Goal: Task Accomplishment & Management: Complete application form

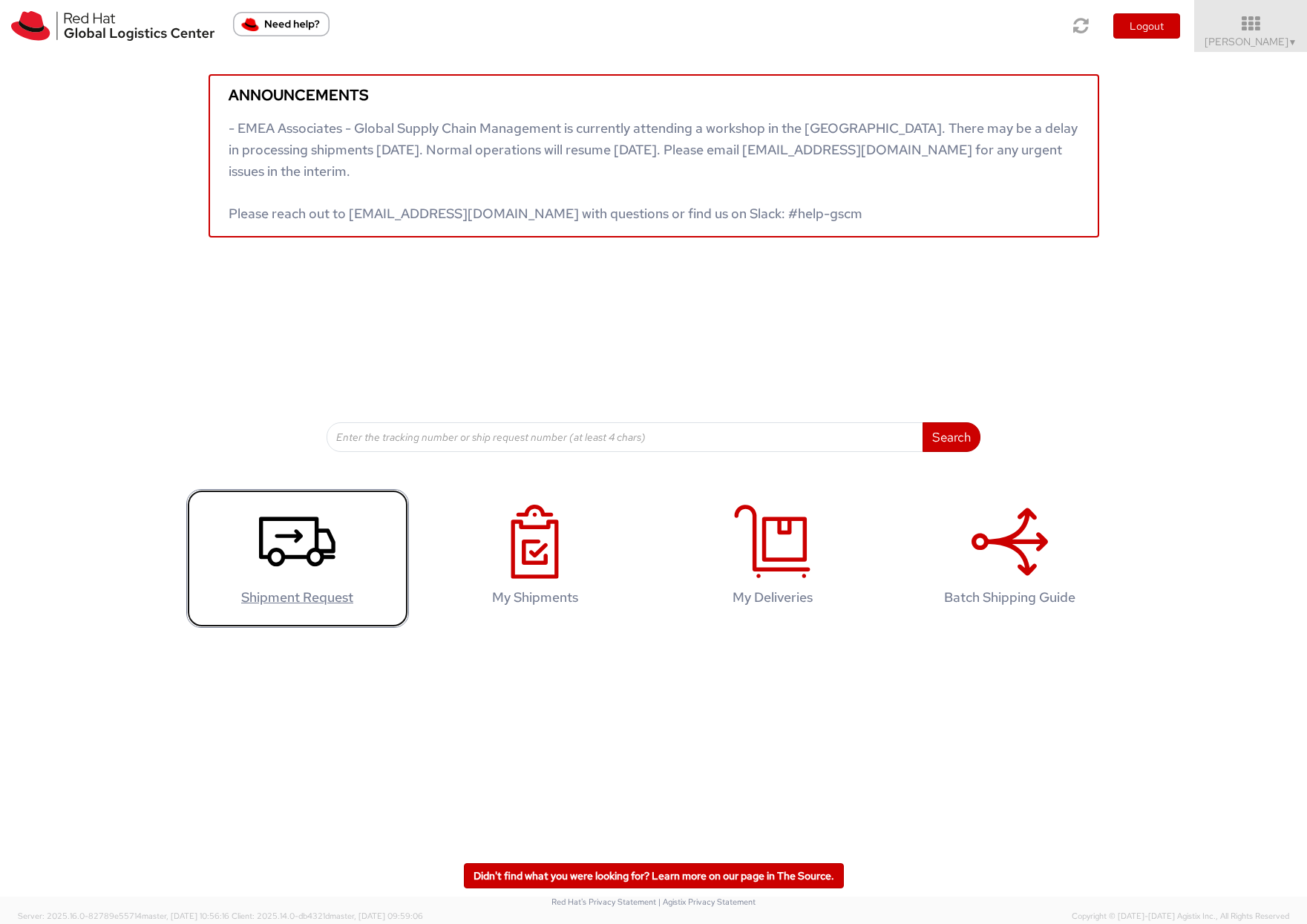
click at [311, 547] on icon at bounding box center [297, 541] width 76 height 74
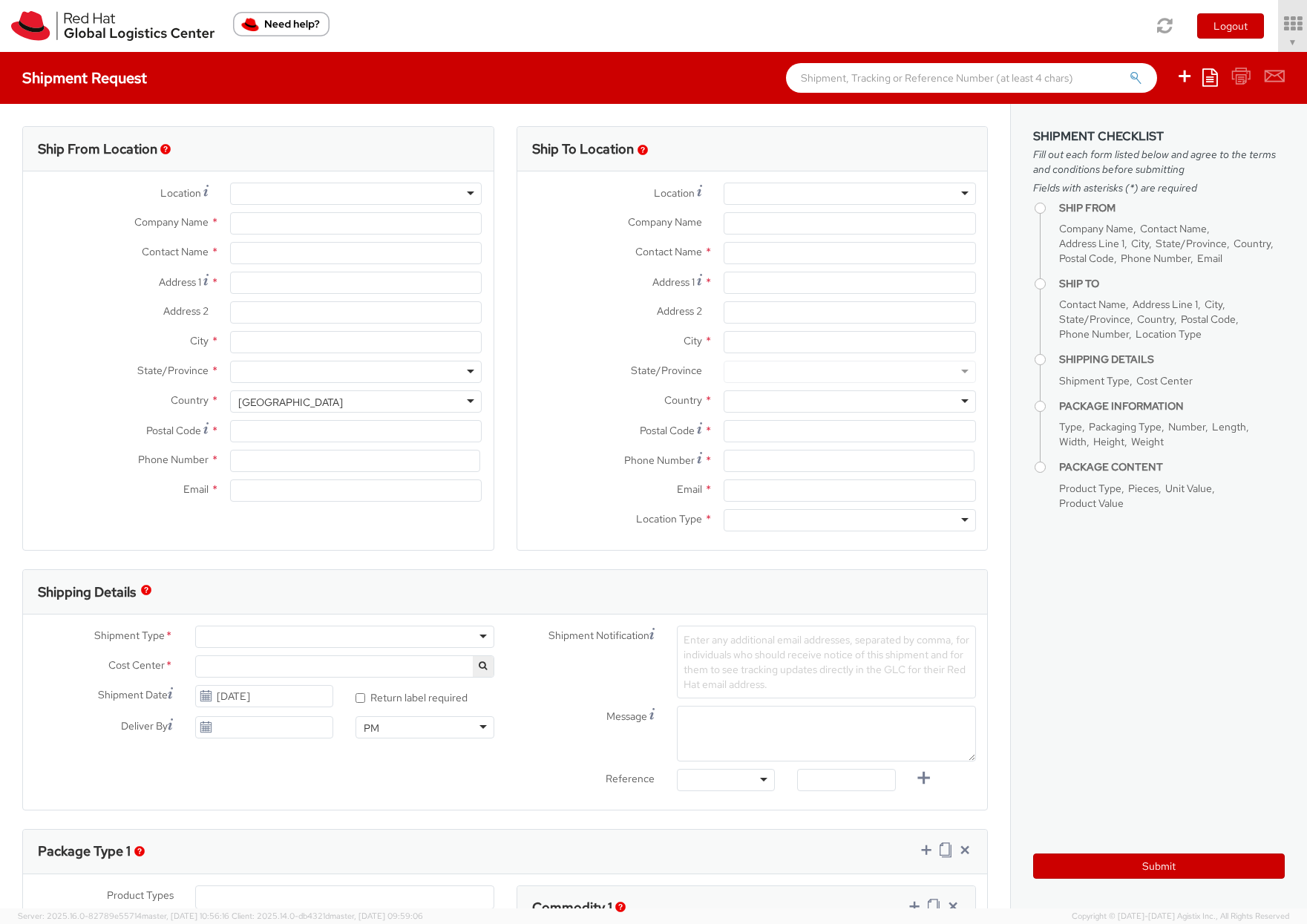
select select
select select "512"
type input "Red Hat"
type input "[PERSON_NAME]"
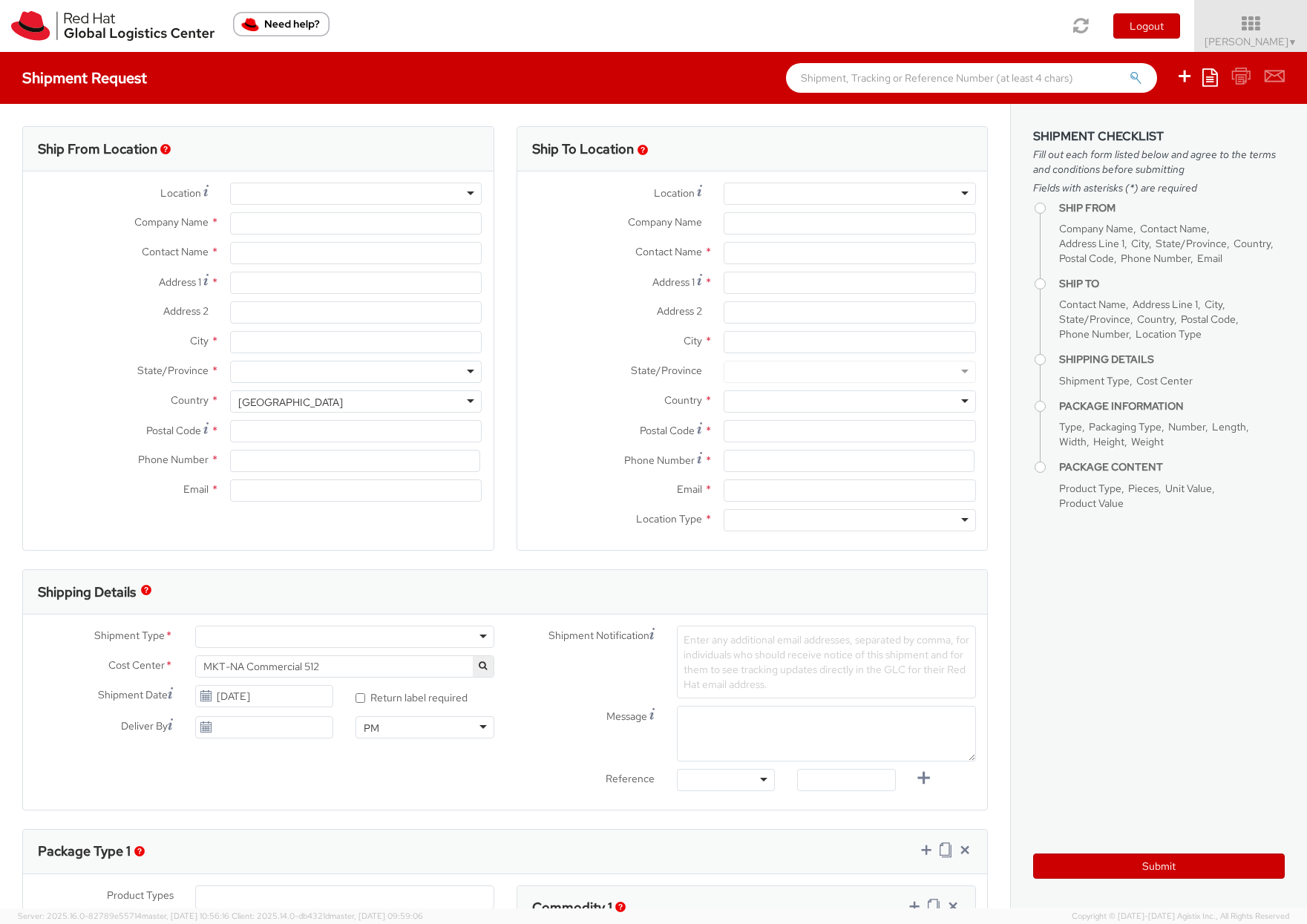
type input "[EMAIL_ADDRESS][DOMAIN_NAME]"
click at [294, 225] on input "Red Hat" at bounding box center [356, 222] width 253 height 22
type input "R"
type input "Delta Airlines"
type input "[PERSON_NAME]"
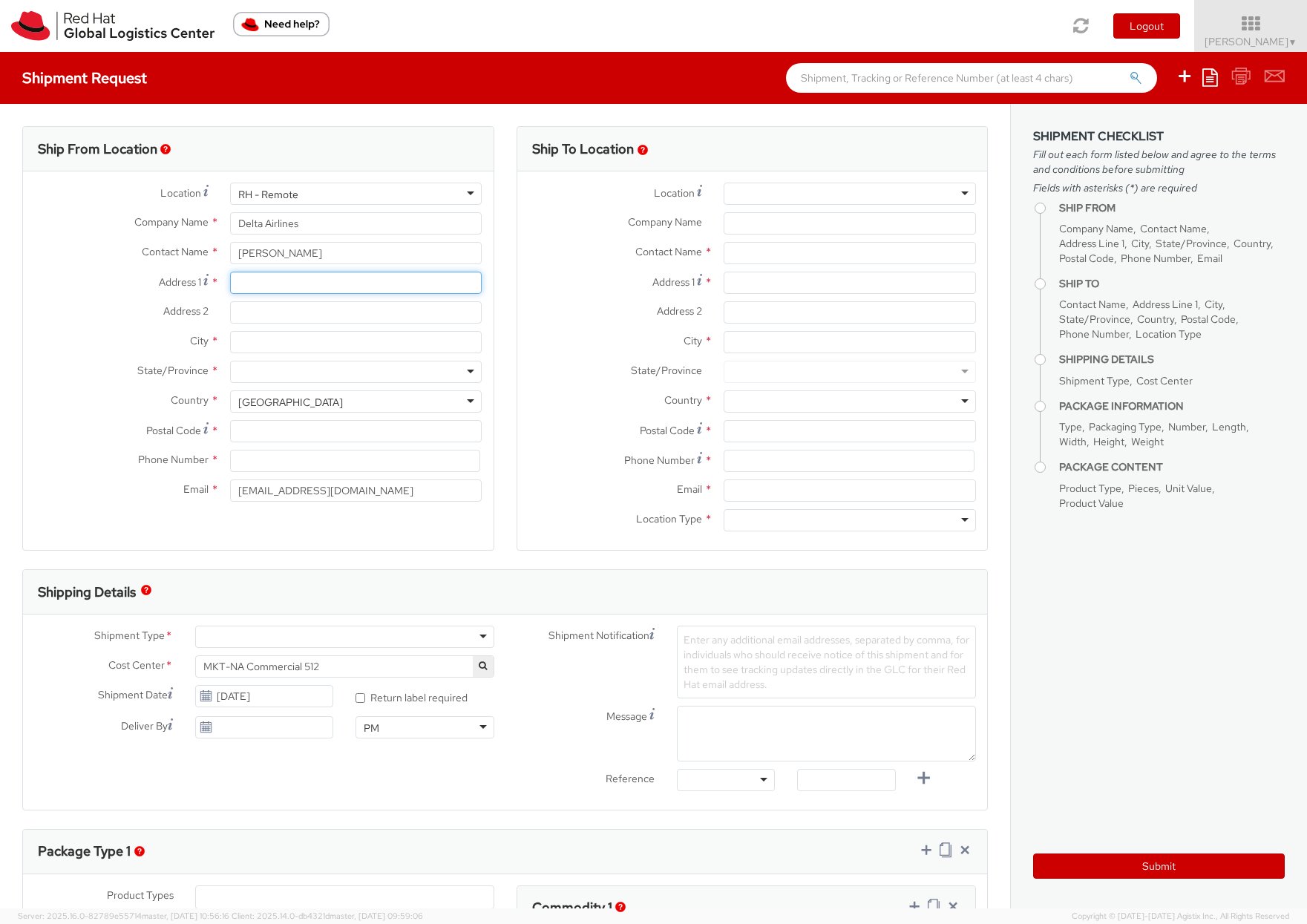
type input "[STREET_ADDRESS]"
type input "2SE352"
type input "[GEOGRAPHIC_DATA]"
type input "30354"
type input "2488357669"
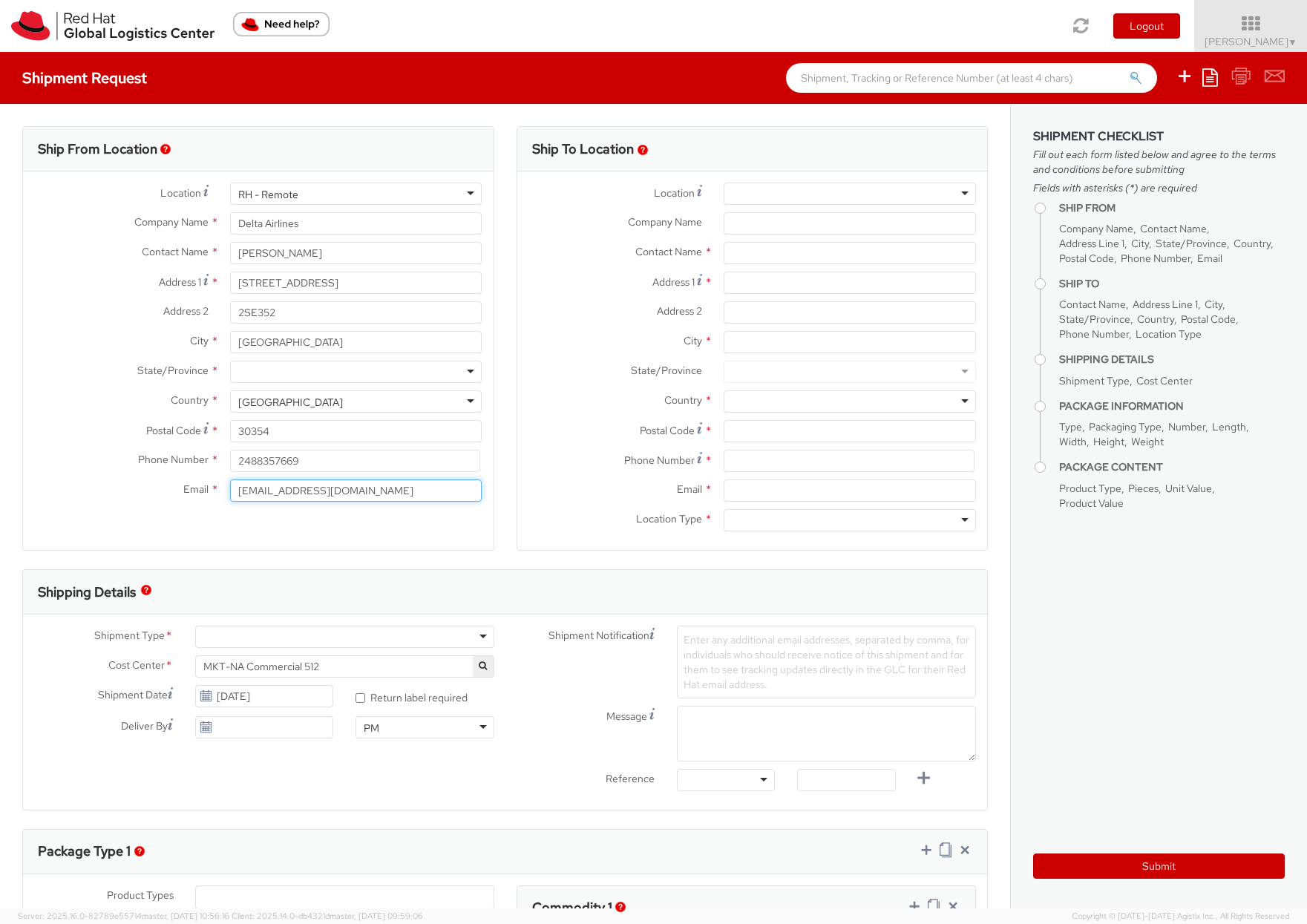
type input "[PERSON_NAME][DOMAIN_NAME][EMAIL_ADDRESS][DOMAIN_NAME]"
click at [795, 229] on input "Company Name *" at bounding box center [850, 222] width 253 height 22
click at [780, 191] on div at bounding box center [850, 193] width 253 height 22
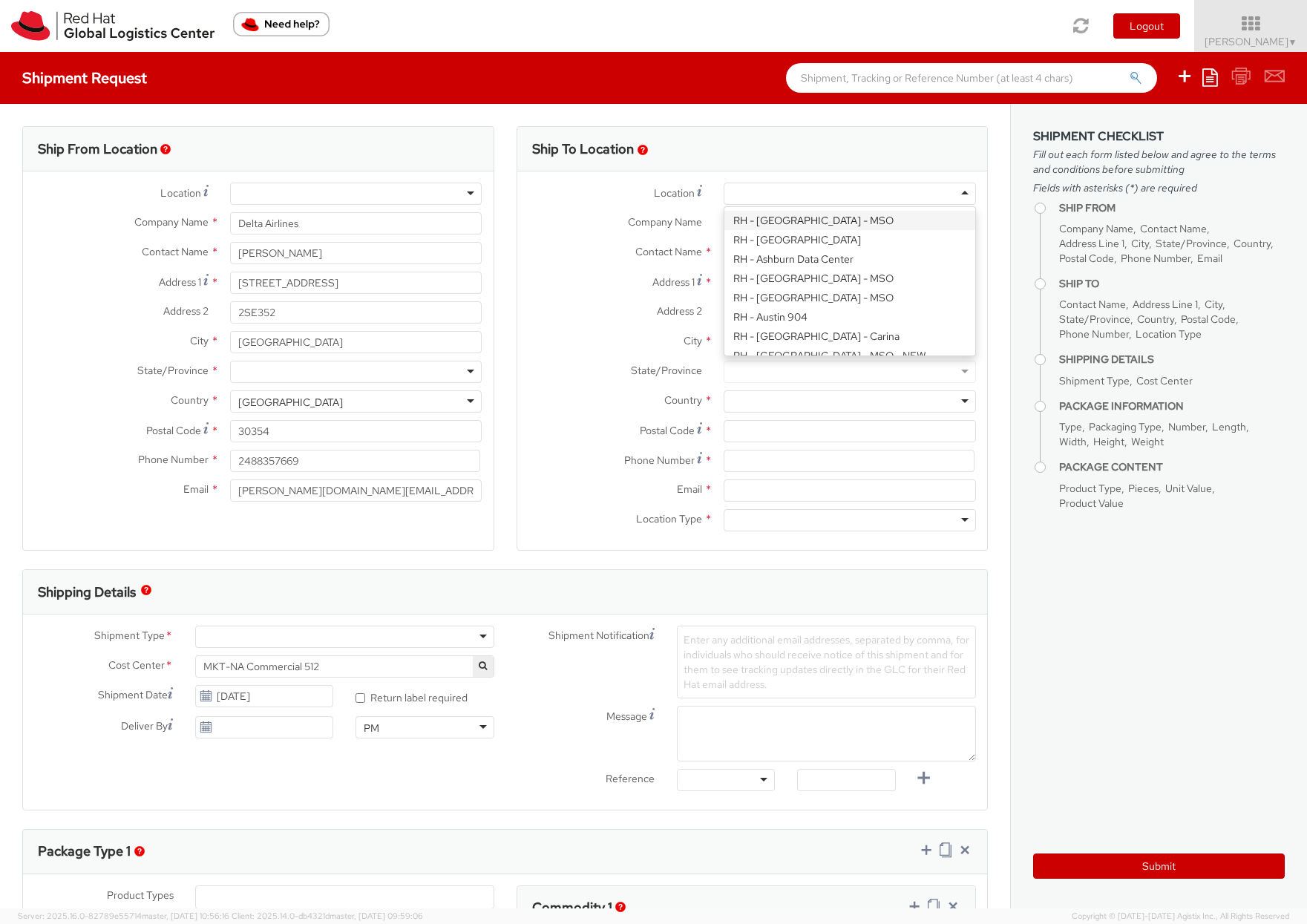
click at [702, 218] on label "Company Name *" at bounding box center [615, 221] width 196 height 19
click at [724, 218] on input "Company Name *" at bounding box center [850, 222] width 253 height 22
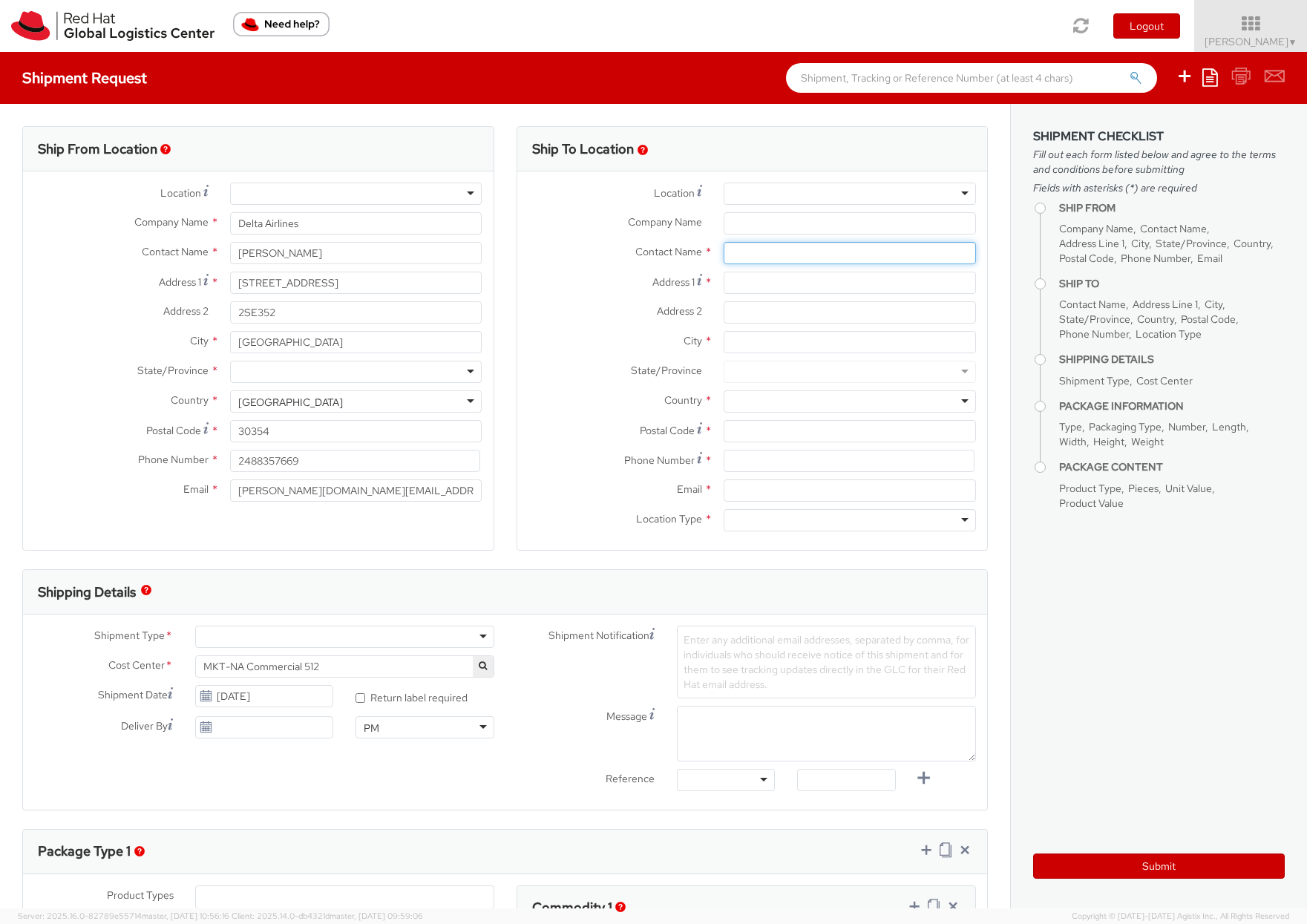
click at [748, 250] on input "text" at bounding box center [850, 253] width 253 height 22
type input "[PERSON_NAME]"
click at [790, 290] on span "[STREET_ADDRESS]" at bounding box center [781, 296] width 100 height 13
type input "Red Hat Inc"
type input "[PERSON_NAME]"
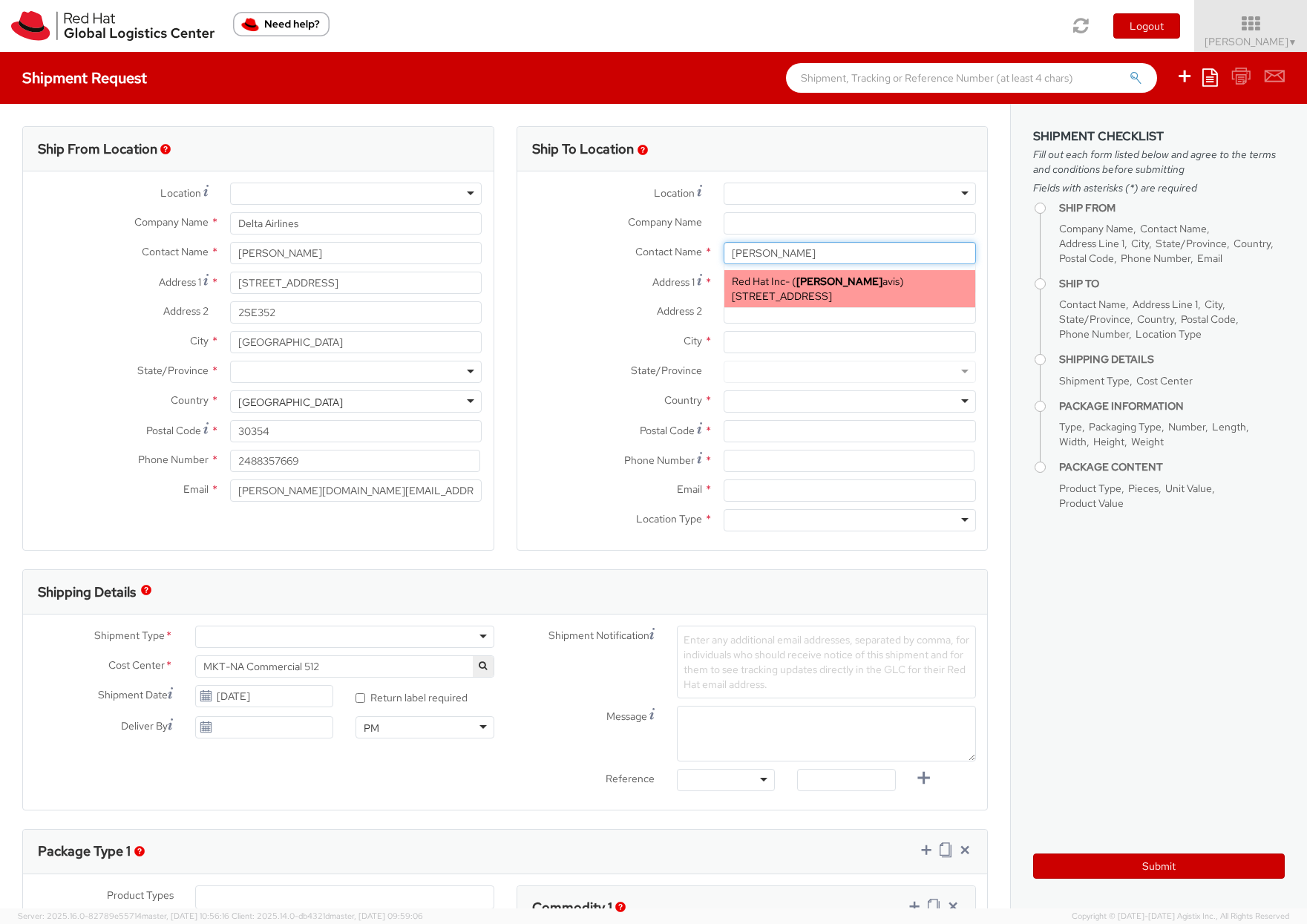
type input "[STREET_ADDRESS]"
type input "CHARLOTTE"
type input "28205"
type input "[EMAIL_ADDRESS][DOMAIN_NAME]"
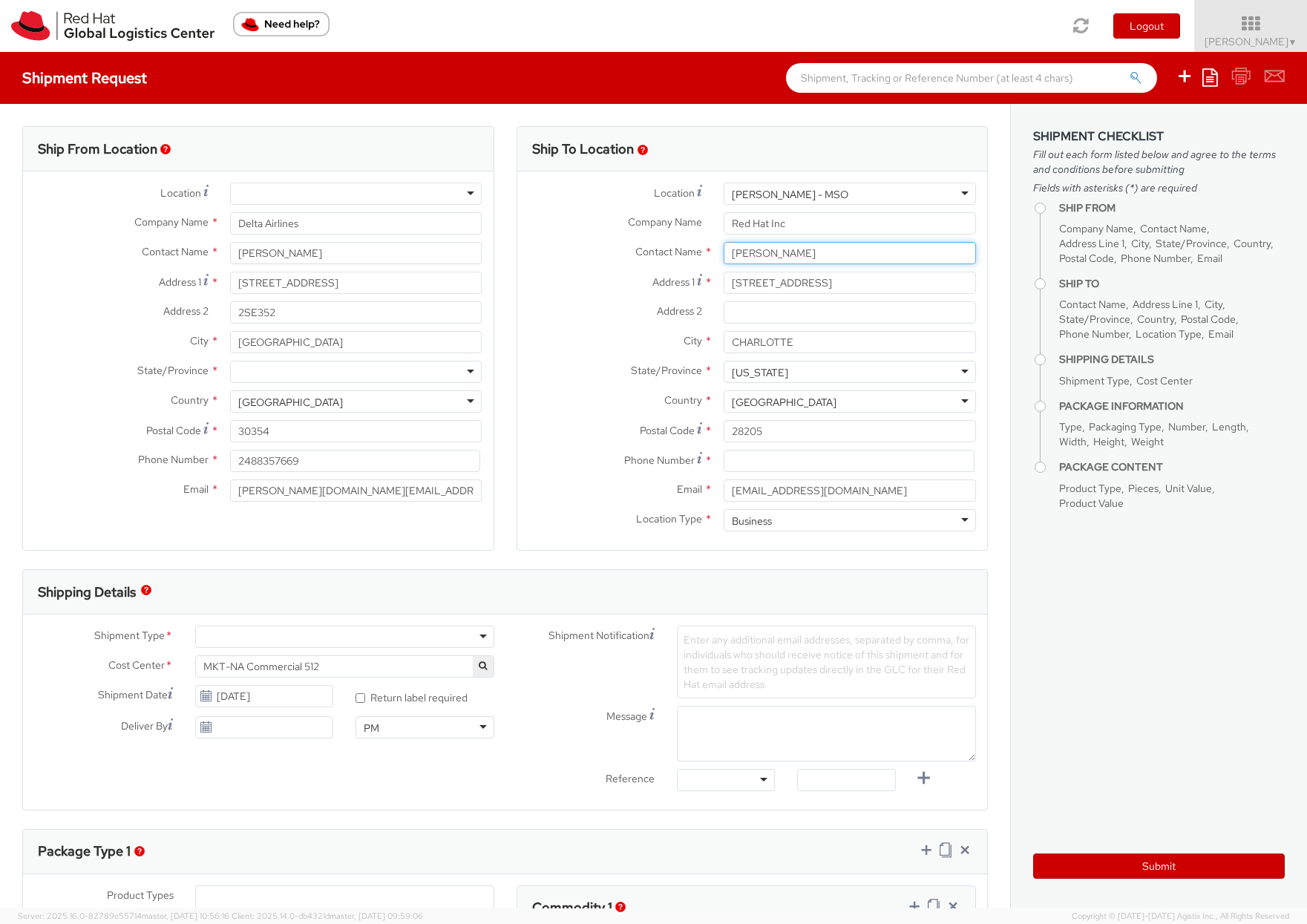
type input "[PERSON_NAME]"
click at [924, 192] on div "[PERSON_NAME] - MSO" at bounding box center [850, 193] width 253 height 22
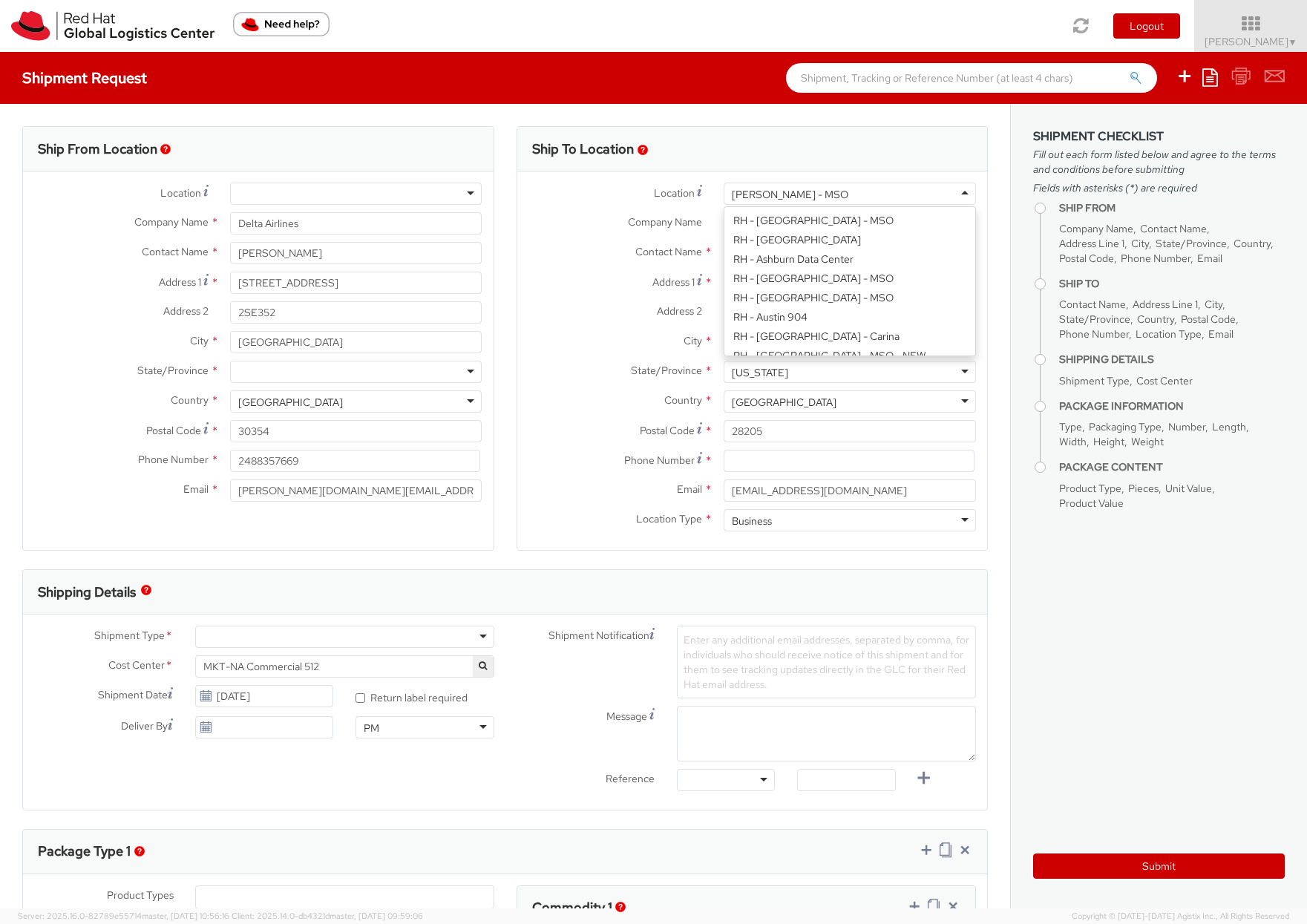
scroll to position [519, 0]
click at [924, 192] on div "[PERSON_NAME] - MSO" at bounding box center [850, 193] width 253 height 22
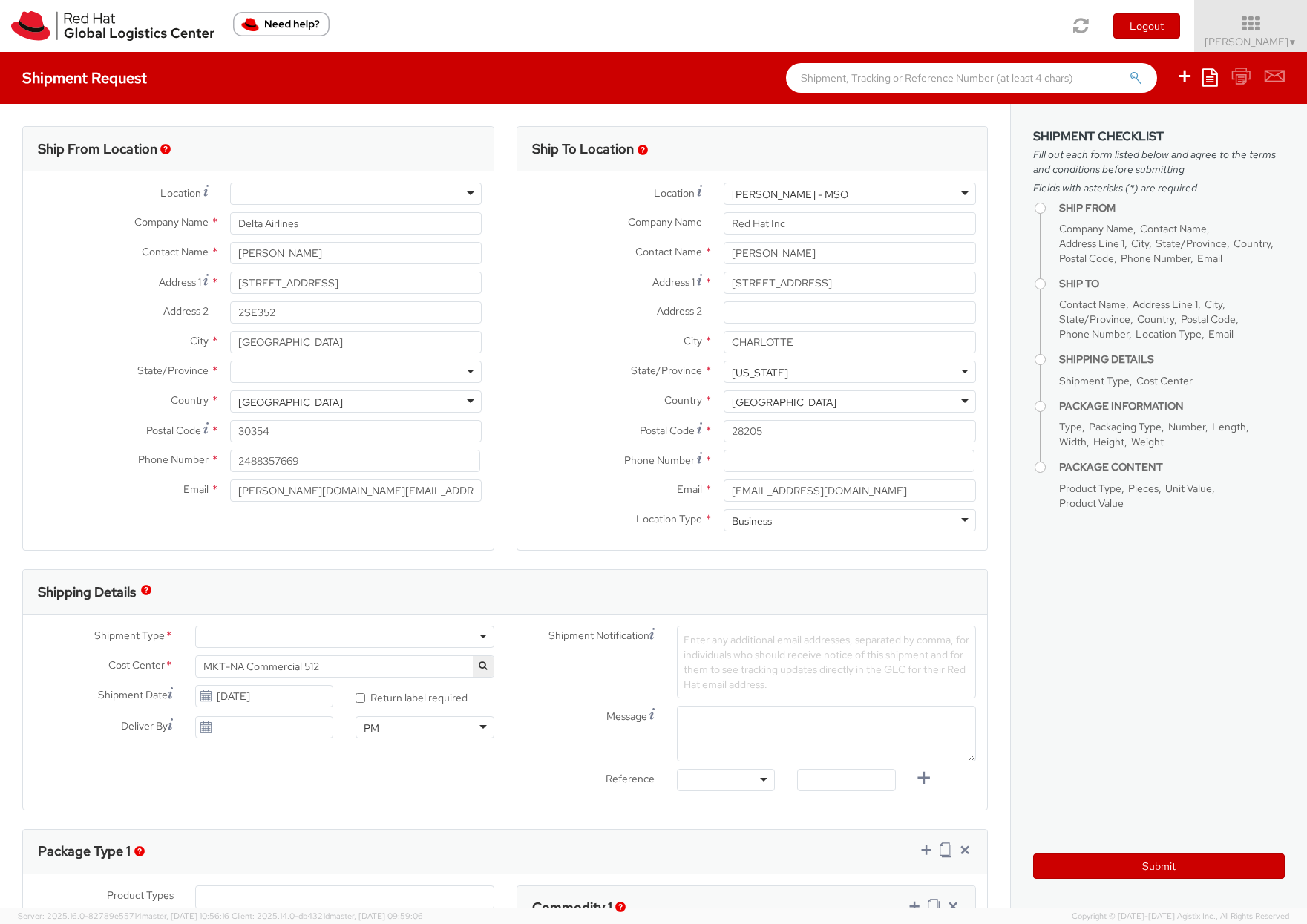
click at [809, 195] on div "[PERSON_NAME] - MSO" at bounding box center [789, 195] width 117 height 15
click at [809, 196] on div "[PERSON_NAME] - MSO" at bounding box center [789, 195] width 117 height 15
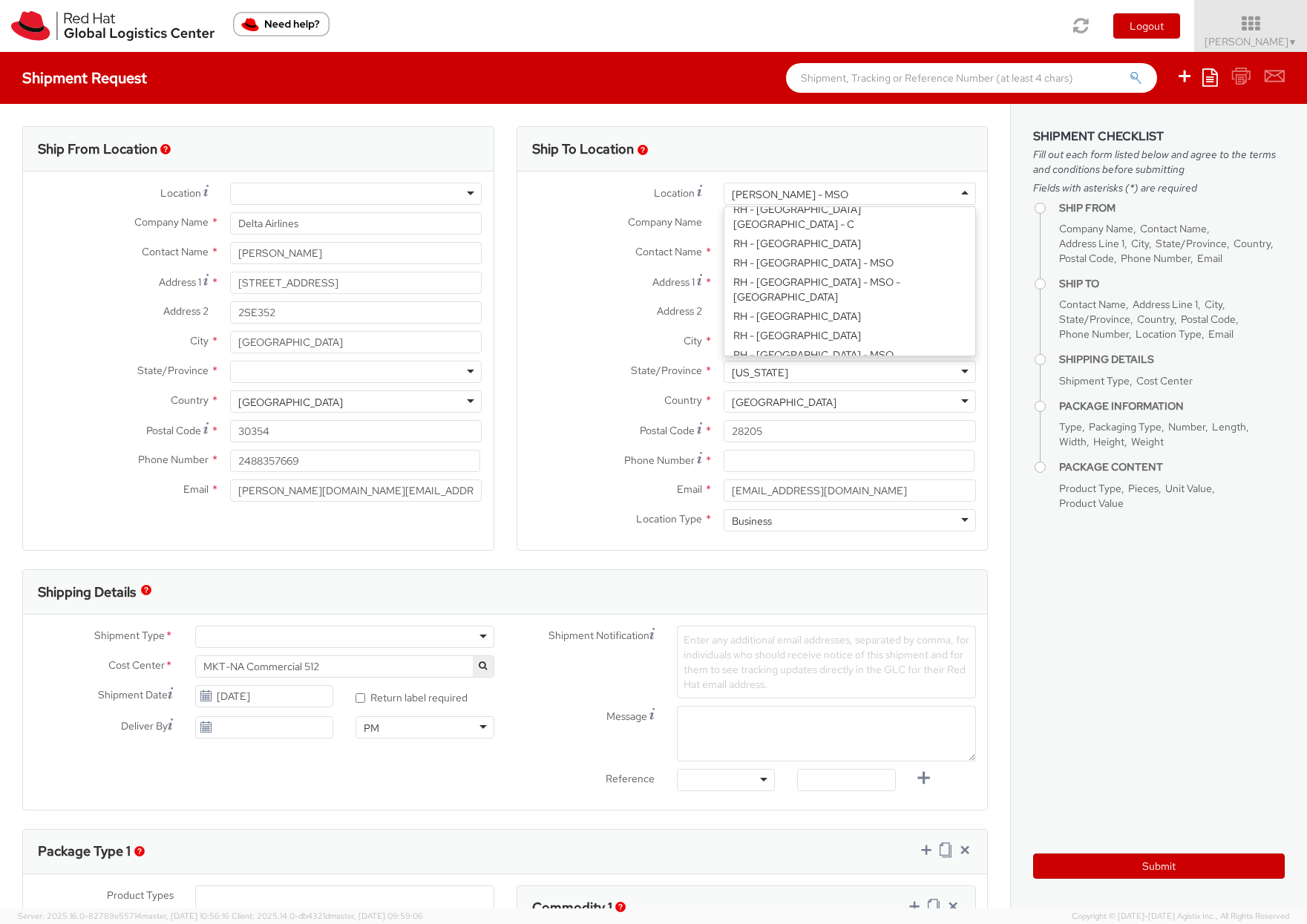
click at [786, 187] on div "[PERSON_NAME] - MSO" at bounding box center [789, 195] width 117 height 15
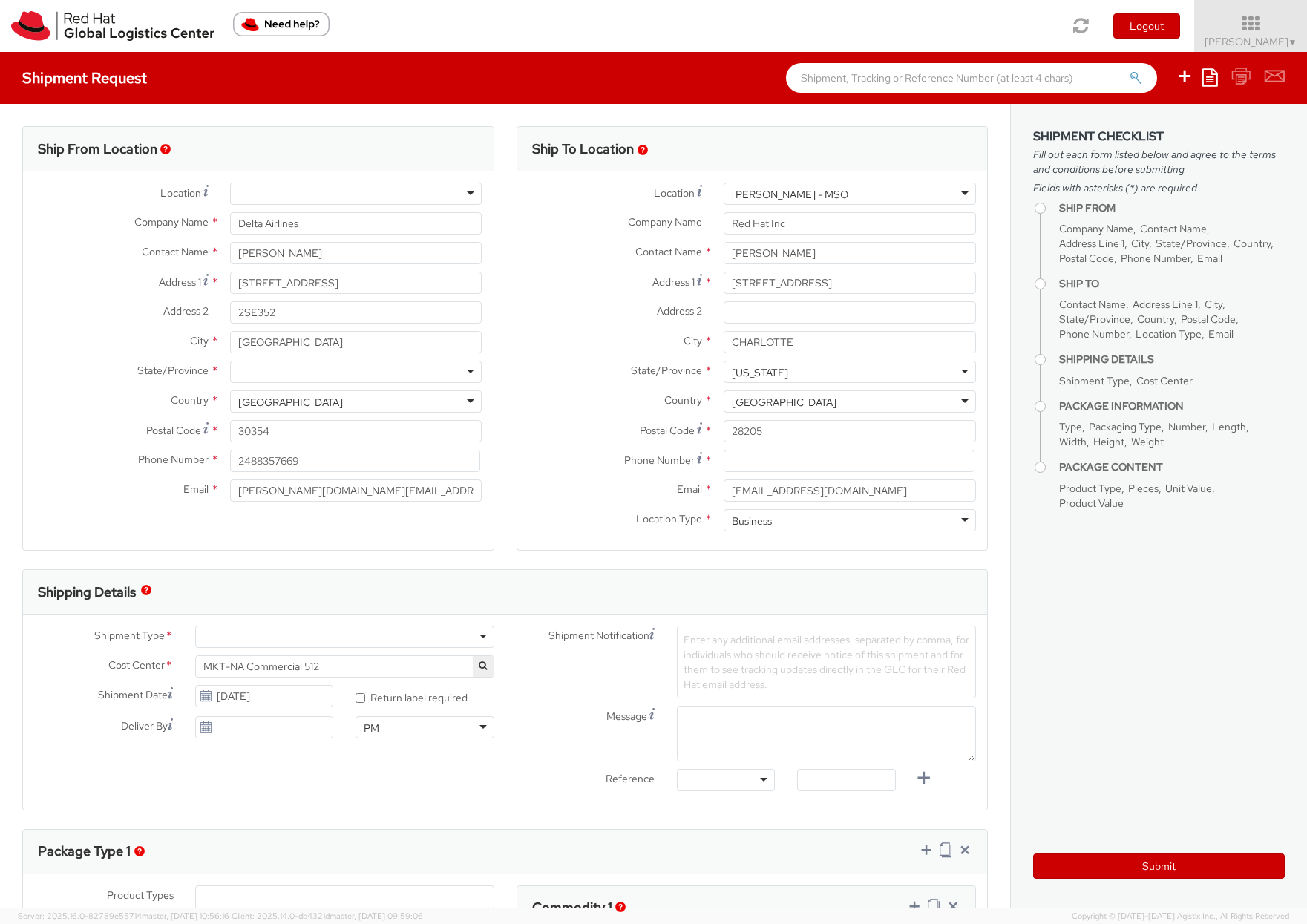
click at [786, 187] on div "[PERSON_NAME] - MSO" at bounding box center [789, 195] width 117 height 15
click at [963, 195] on div "[PERSON_NAME] - MSO" at bounding box center [850, 193] width 253 height 22
type input "Red Hat"
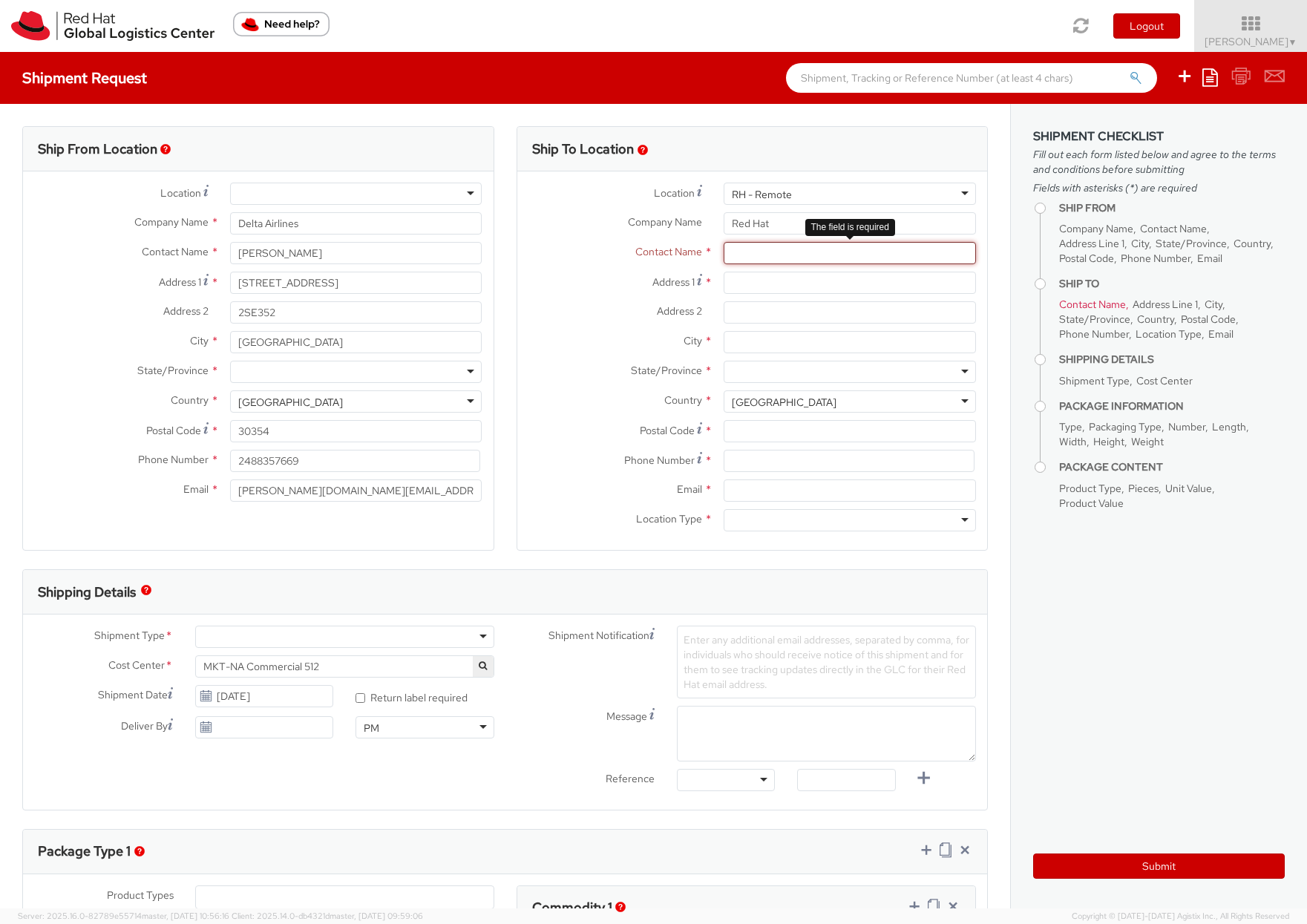
click at [796, 260] on input "text" at bounding box center [850, 253] width 253 height 22
type input "Melisssa [PERSON_NAME]"
click at [795, 294] on div "Address 1 *" at bounding box center [751, 286] width 470 height 29
click at [795, 281] on input "Address 1 *" at bounding box center [850, 282] width 253 height 22
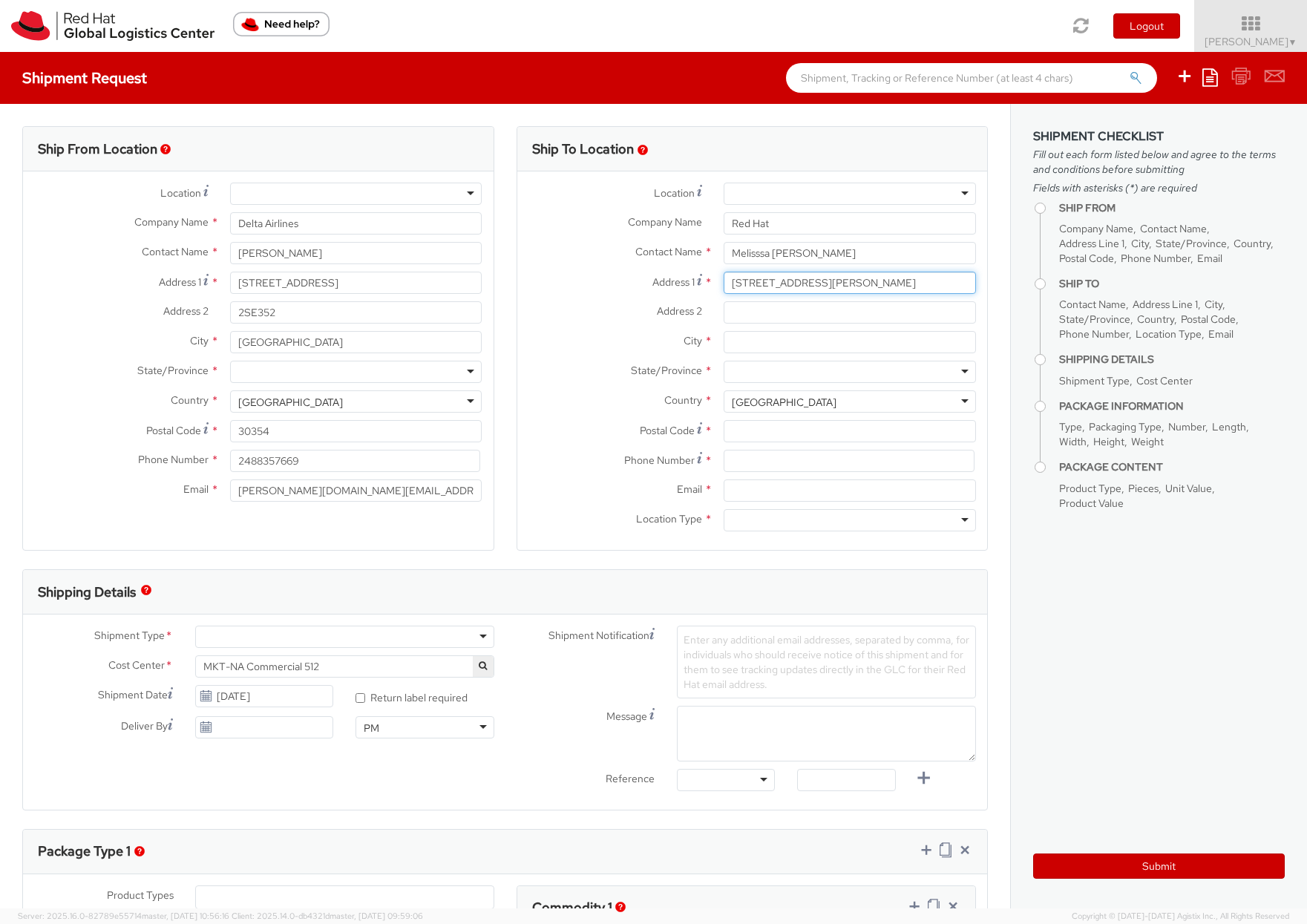
type input "[STREET_ADDRESS][PERSON_NAME]"
type input "[GEOGRAPHIC_DATA][PERSON_NAME]"
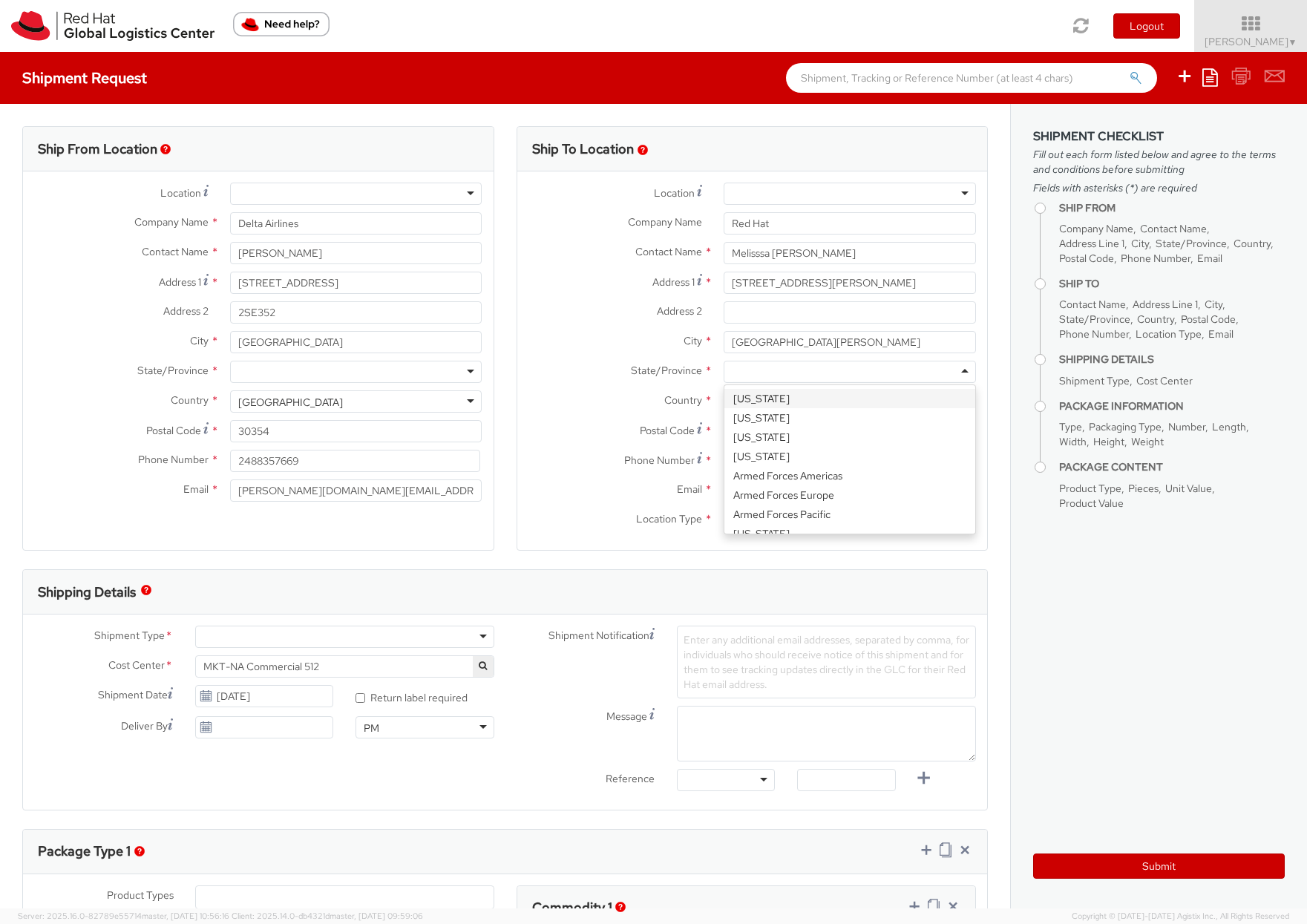
click at [795, 365] on div at bounding box center [850, 371] width 253 height 22
type input "p"
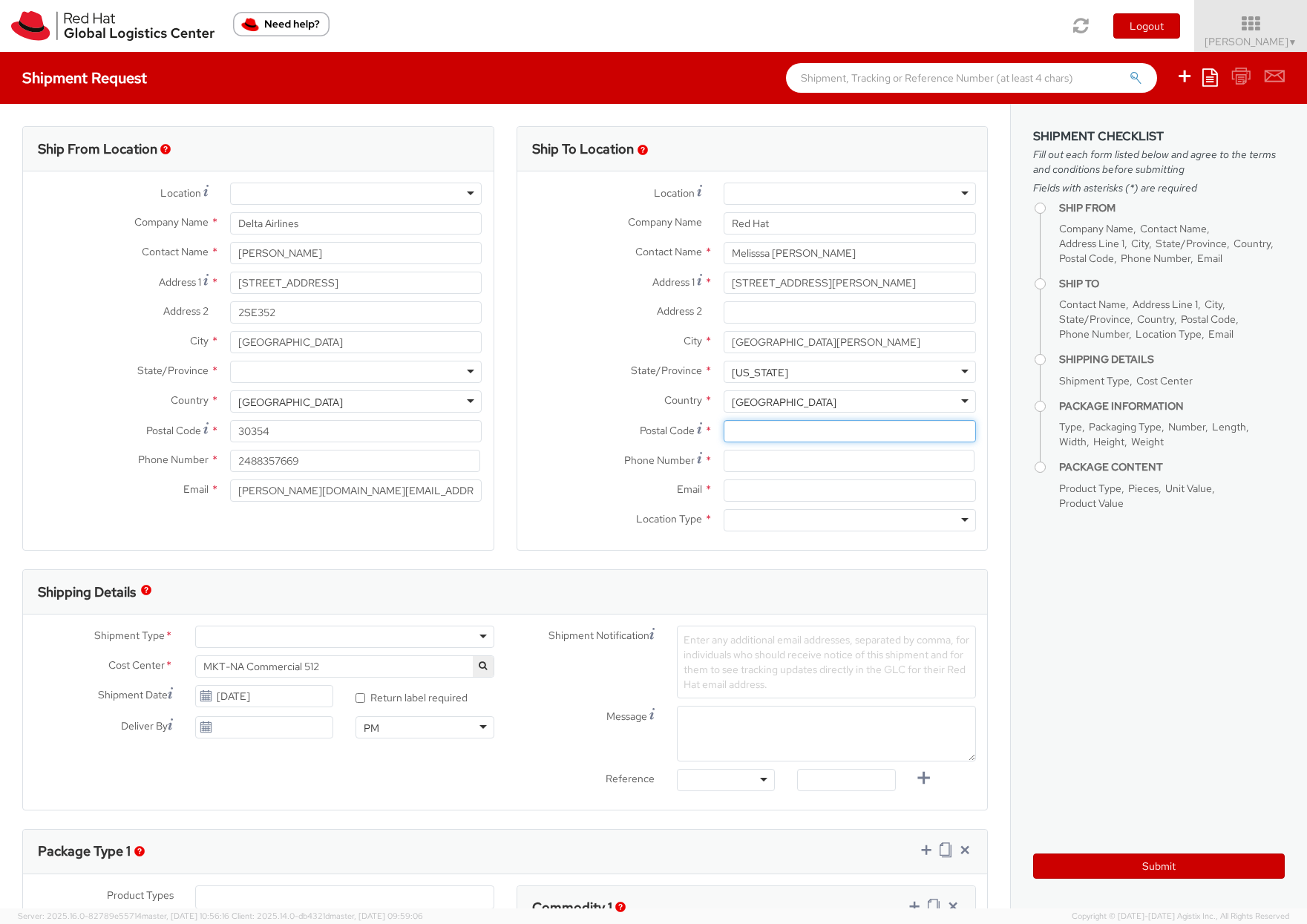
click at [795, 431] on input "Postal Code *" at bounding box center [850, 430] width 253 height 22
type input "19380"
click at [754, 465] on input at bounding box center [849, 460] width 251 height 22
type input "[PHONE_NUMBER]"
click at [858, 499] on input "Email *" at bounding box center [850, 490] width 253 height 22
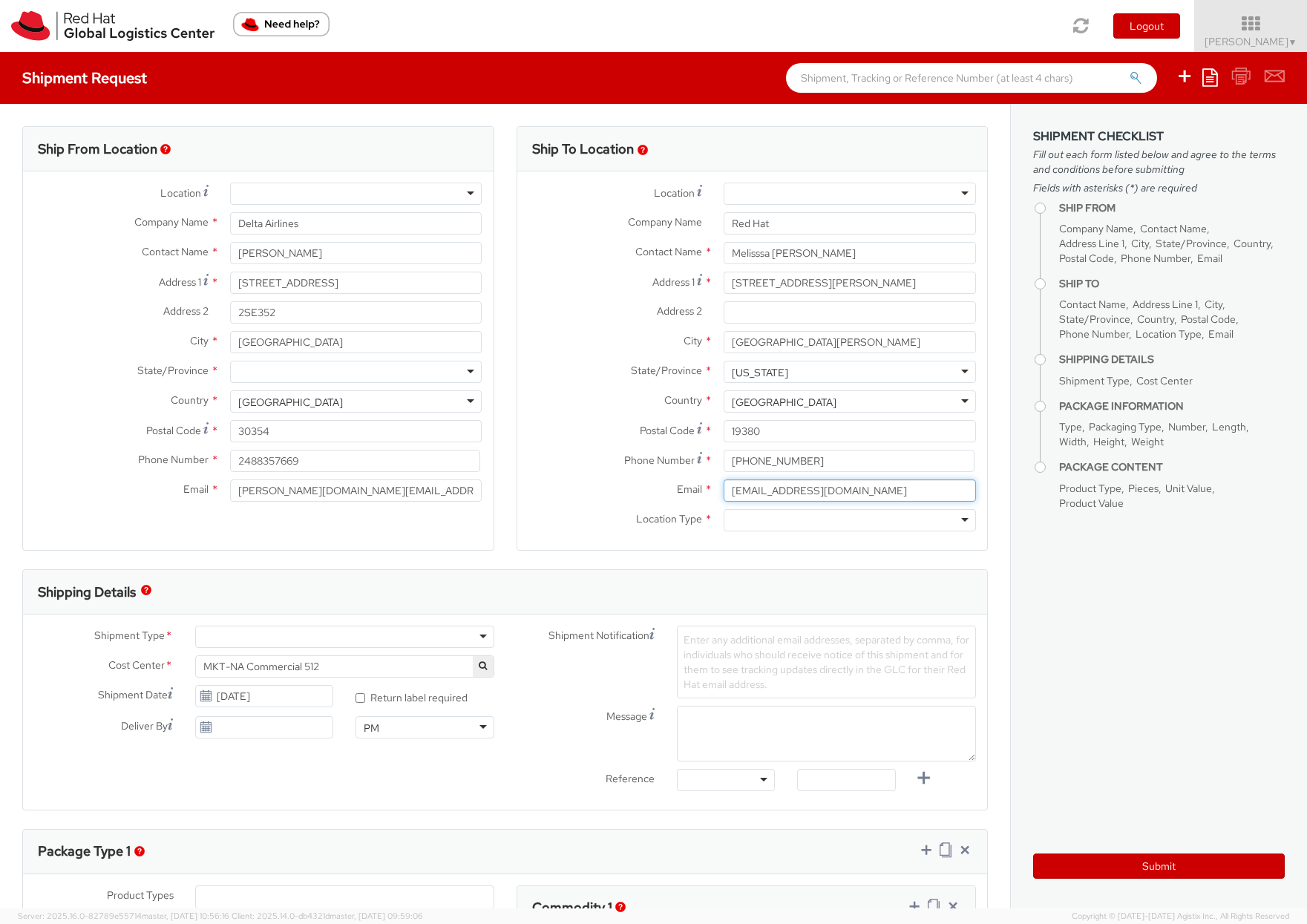
type input "[EMAIL_ADDRESS][DOMAIN_NAME]"
click at [820, 519] on div at bounding box center [850, 519] width 253 height 22
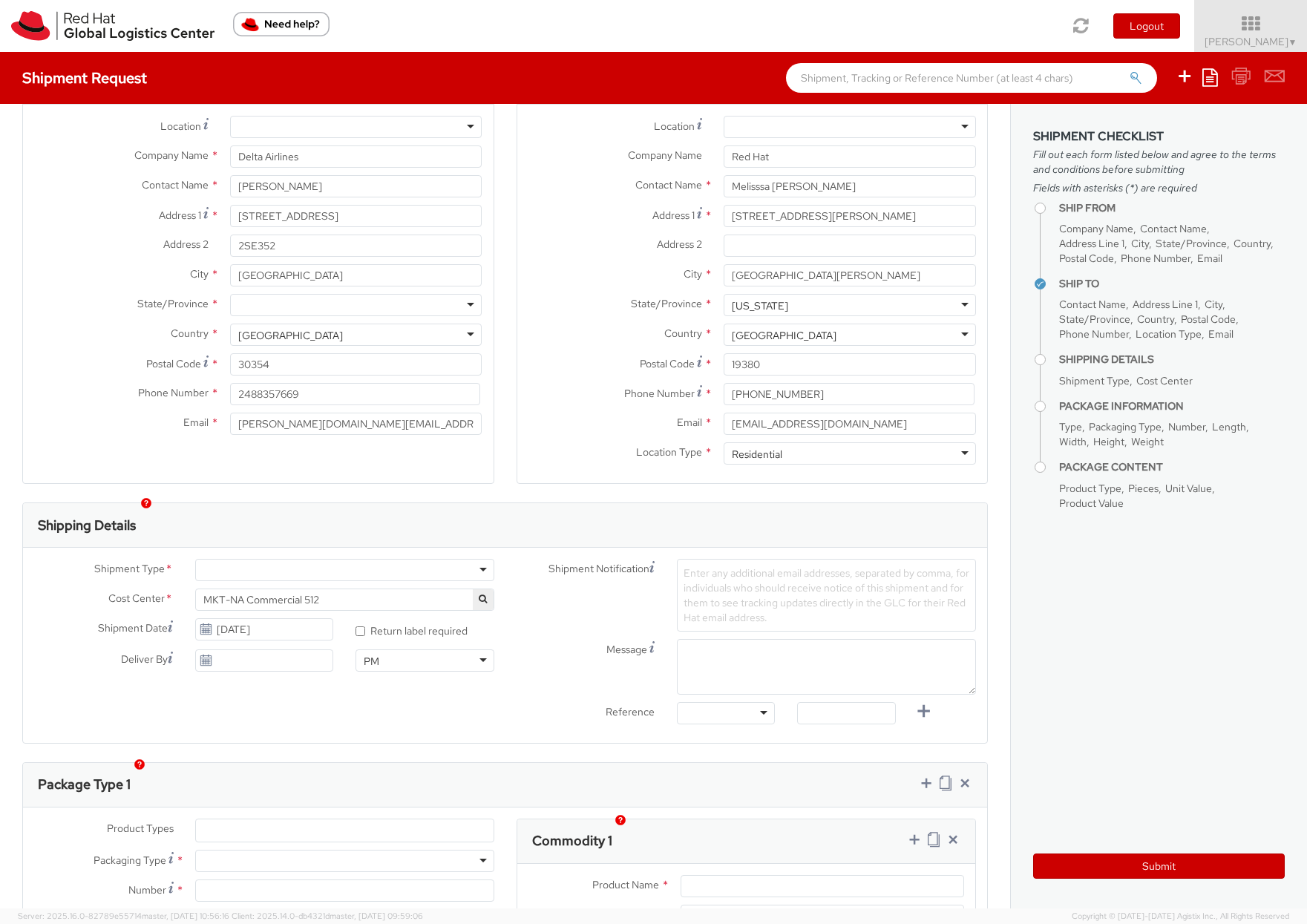
scroll to position [86, 0]
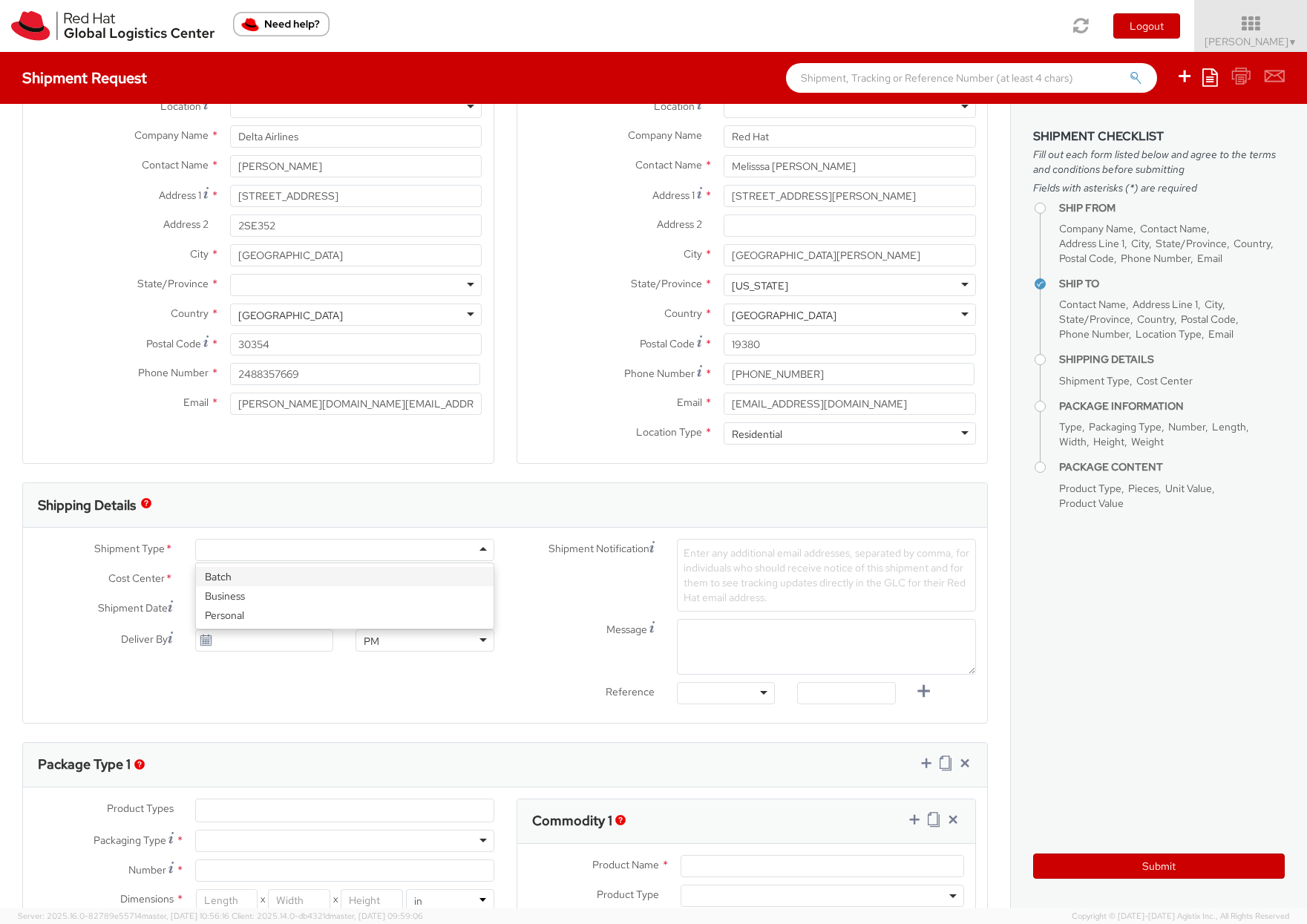
click at [483, 552] on div at bounding box center [344, 549] width 299 height 22
type input "[DATE]"
click at [280, 646] on input "[DATE]" at bounding box center [264, 639] width 139 height 22
click at [534, 659] on div "Message" at bounding box center [747, 647] width 483 height 56
click at [286, 639] on input "[DATE]" at bounding box center [264, 639] width 139 height 22
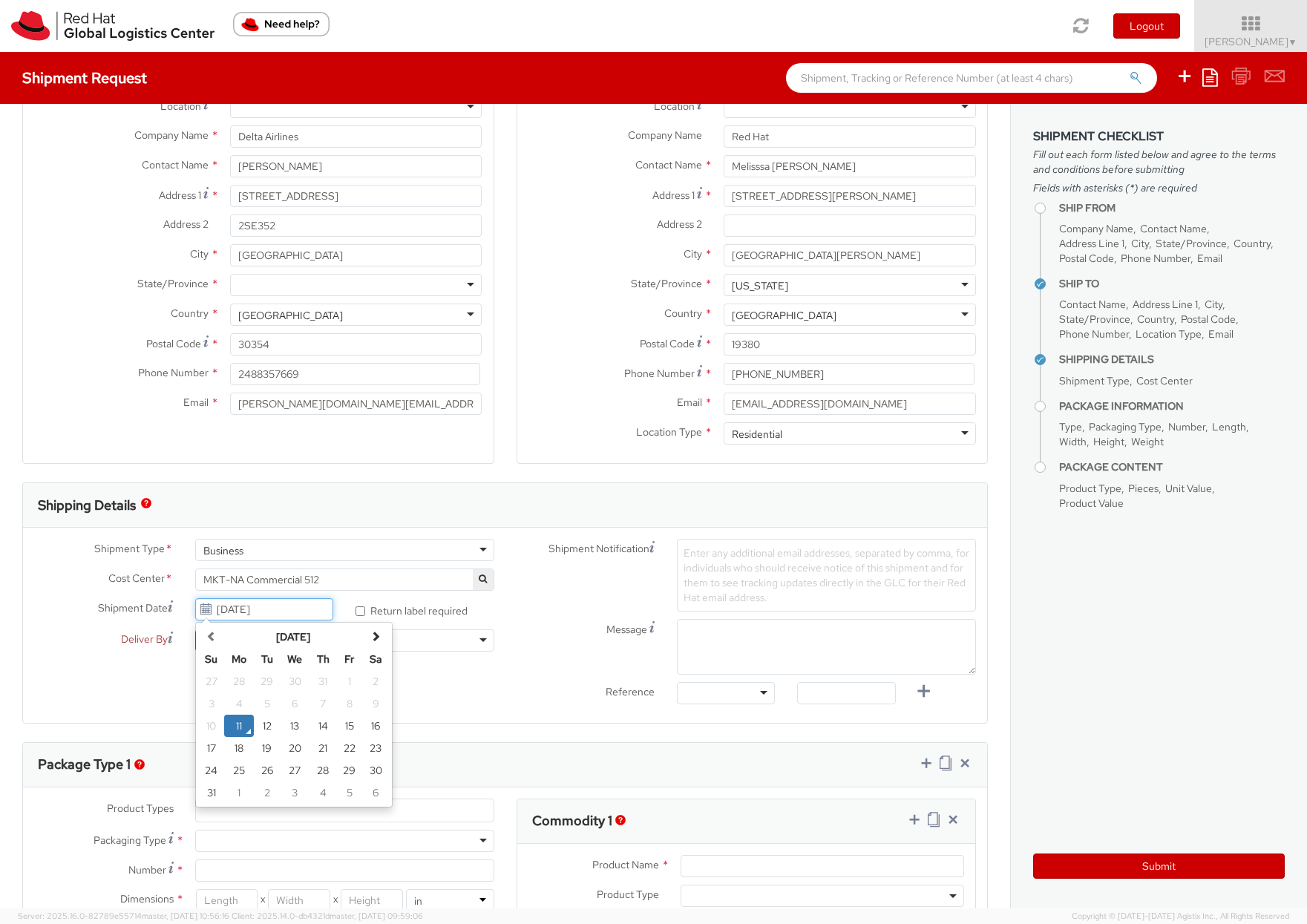
click at [273, 609] on input "[DATE]" at bounding box center [264, 609] width 139 height 22
click at [298, 726] on td "13" at bounding box center [294, 725] width 29 height 22
type input "[DATE]"
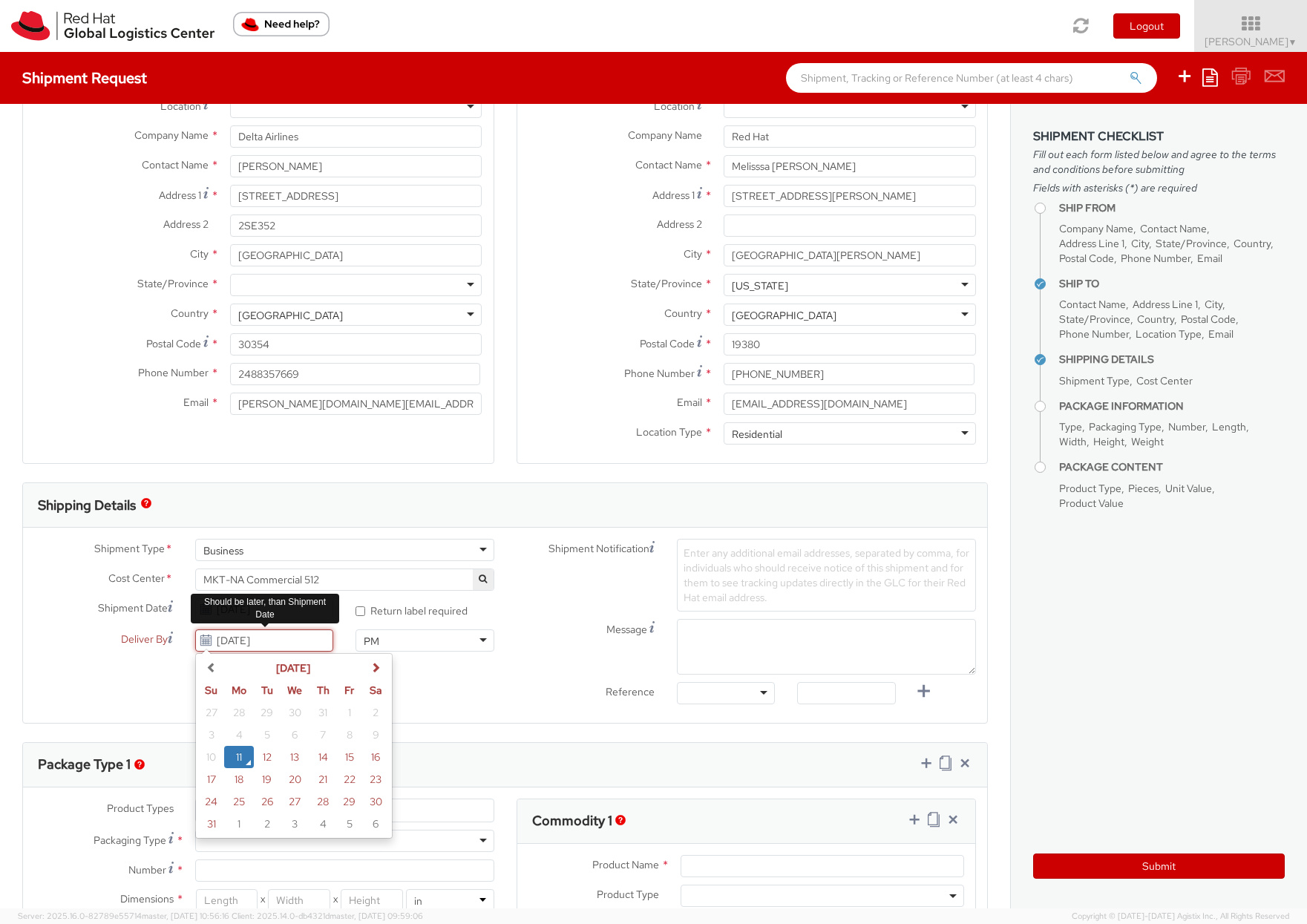
click at [256, 644] on input "[DATE]" at bounding box center [264, 639] width 139 height 22
click at [266, 776] on td "19" at bounding box center [267, 779] width 27 height 22
type input "[DATE]"
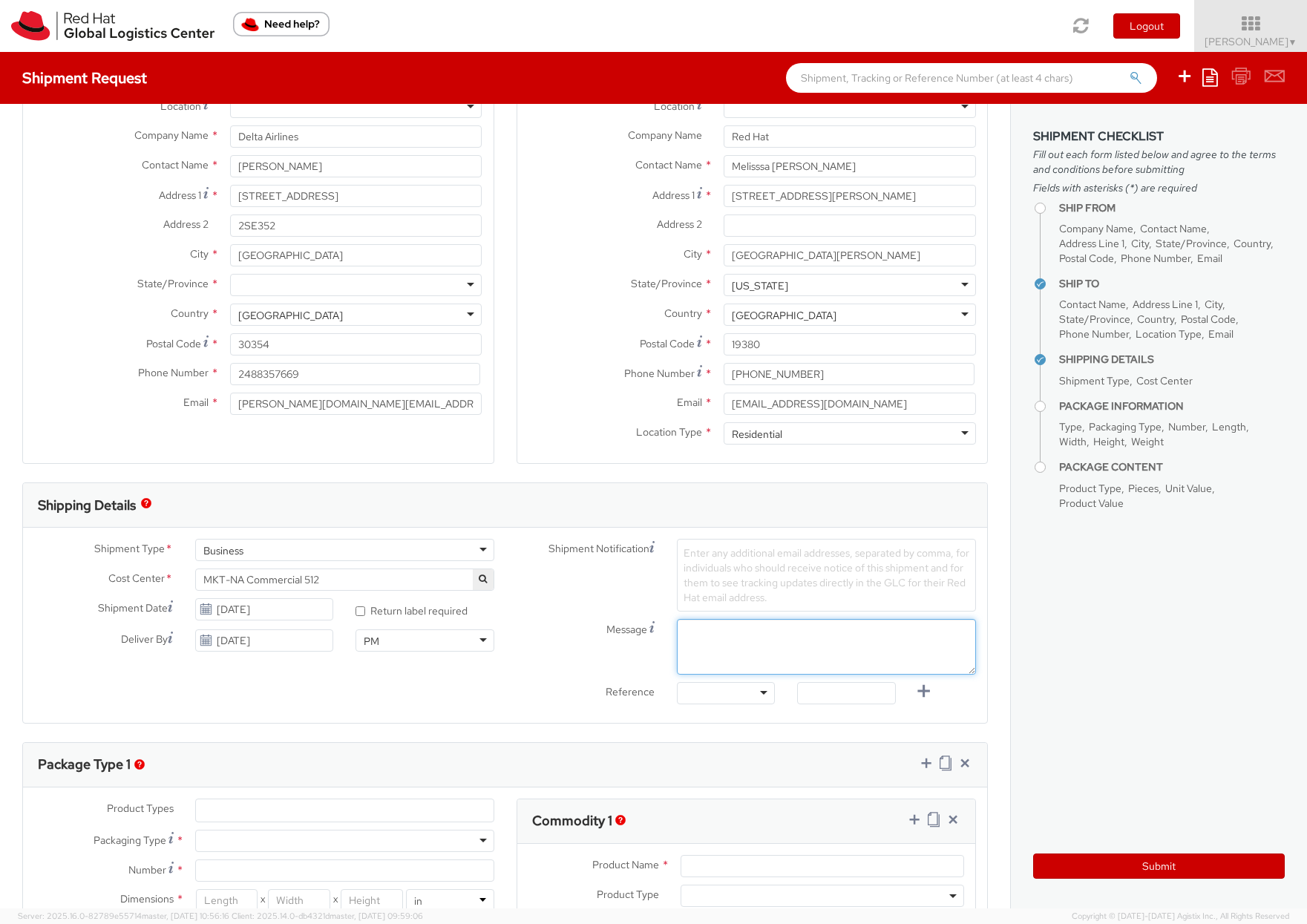
click at [709, 646] on textarea "Message" at bounding box center [825, 647] width 299 height 56
type textarea "Just need one shipment label to return Red Hat banner to our remote office"
click at [407, 818] on ul at bounding box center [344, 809] width 297 height 22
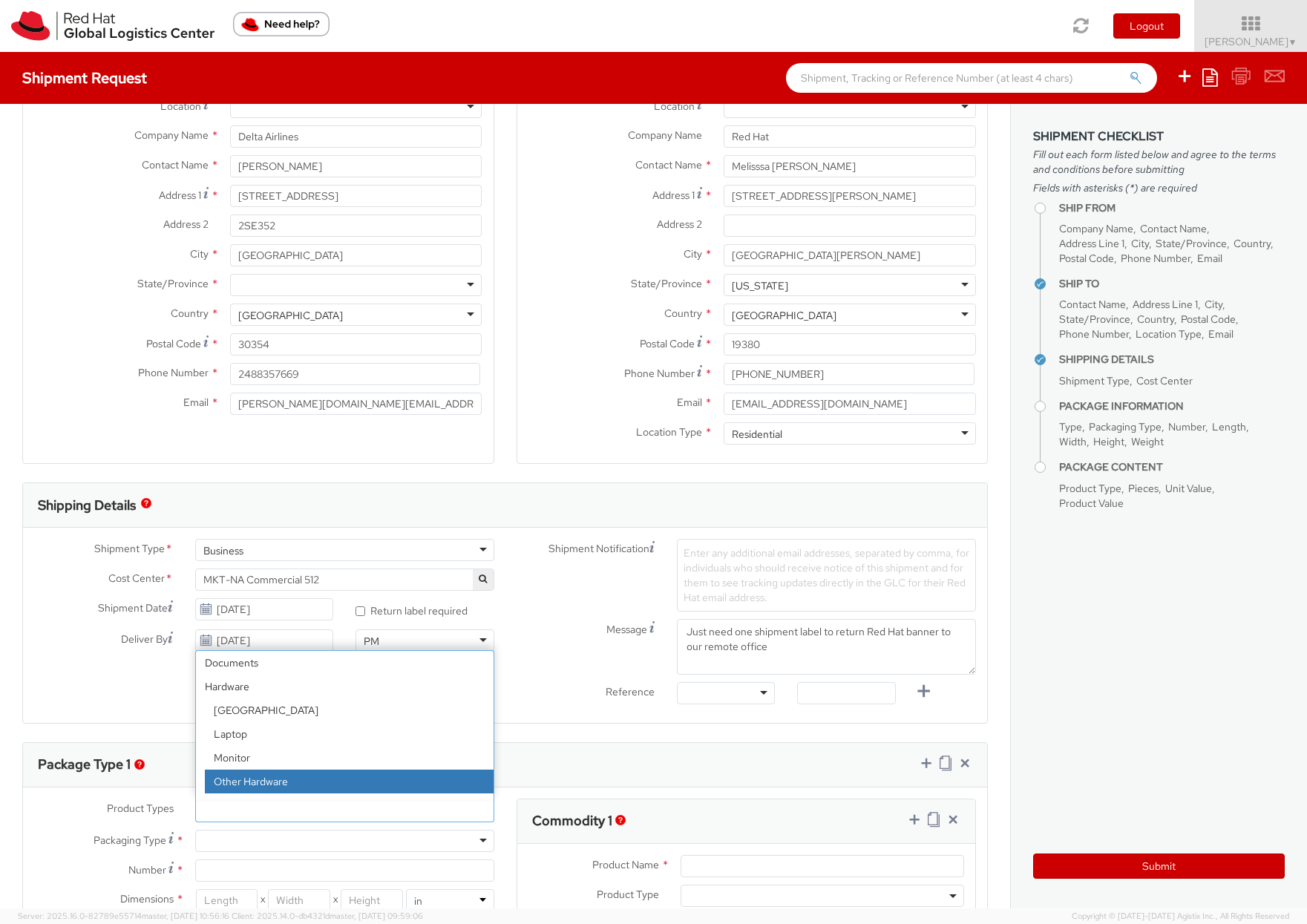
select select "HARD_OTHER"
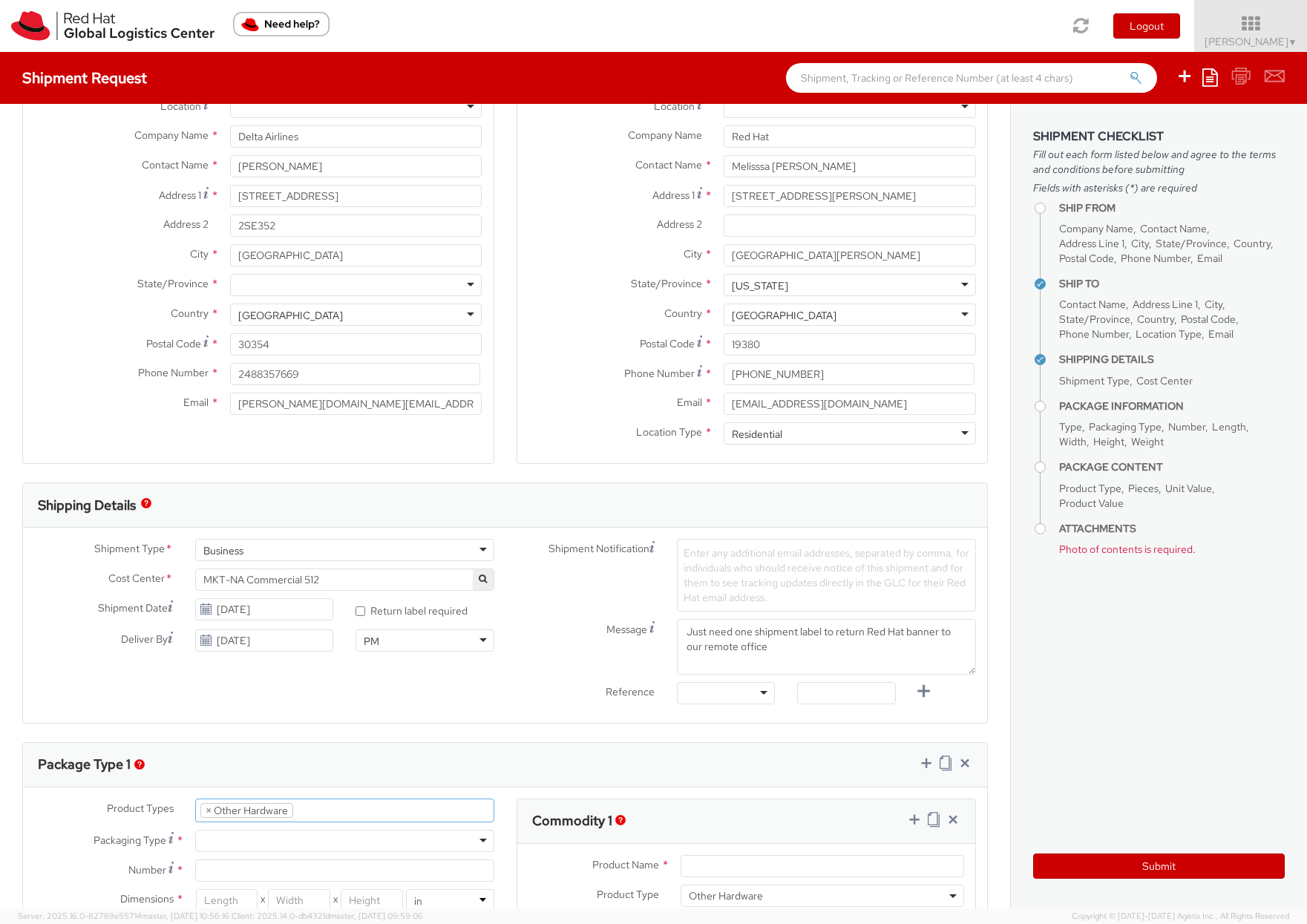
scroll to position [70, 0]
click at [296, 846] on div at bounding box center [344, 839] width 299 height 22
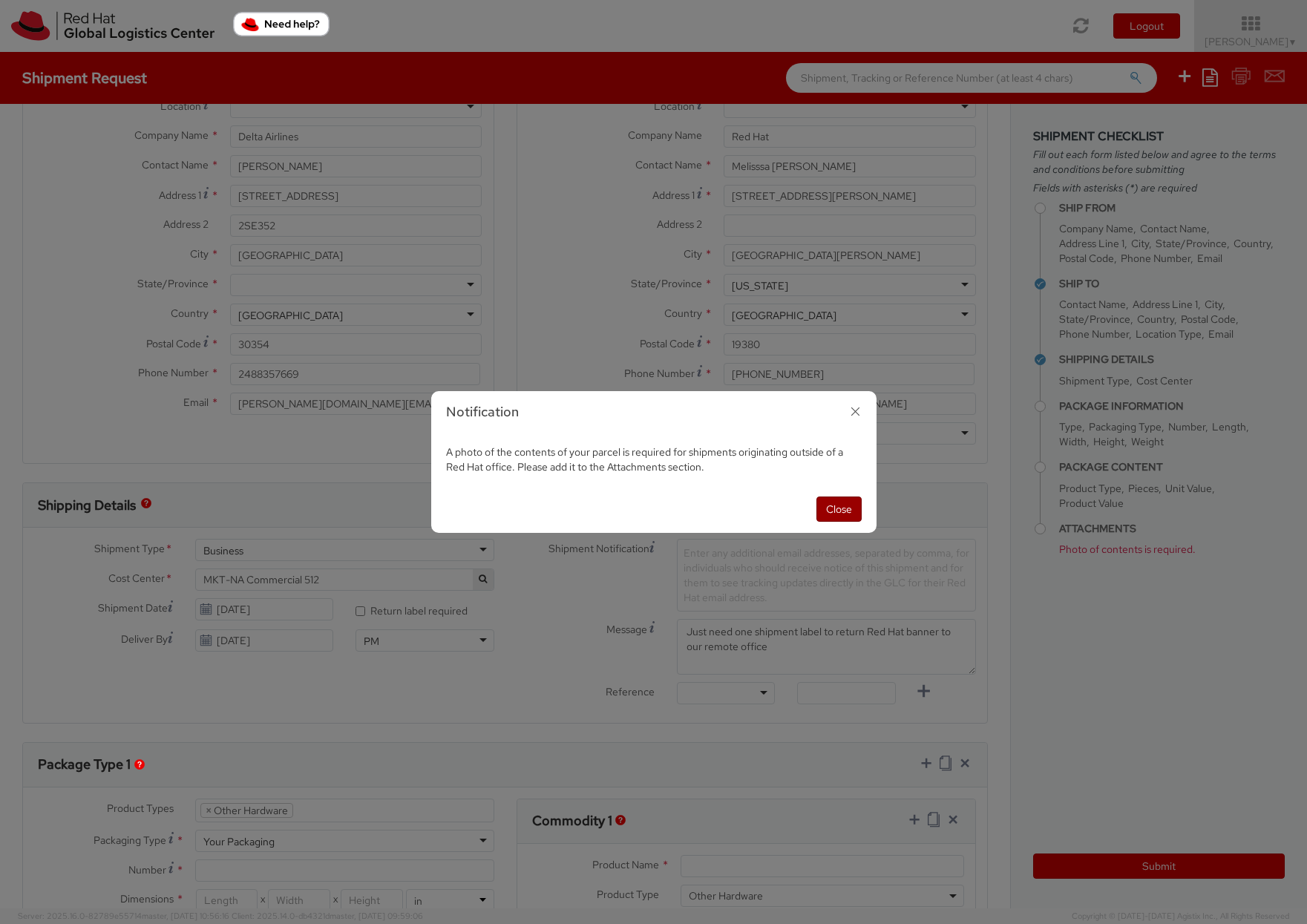
click at [853, 507] on button "Close" at bounding box center [839, 509] width 46 height 26
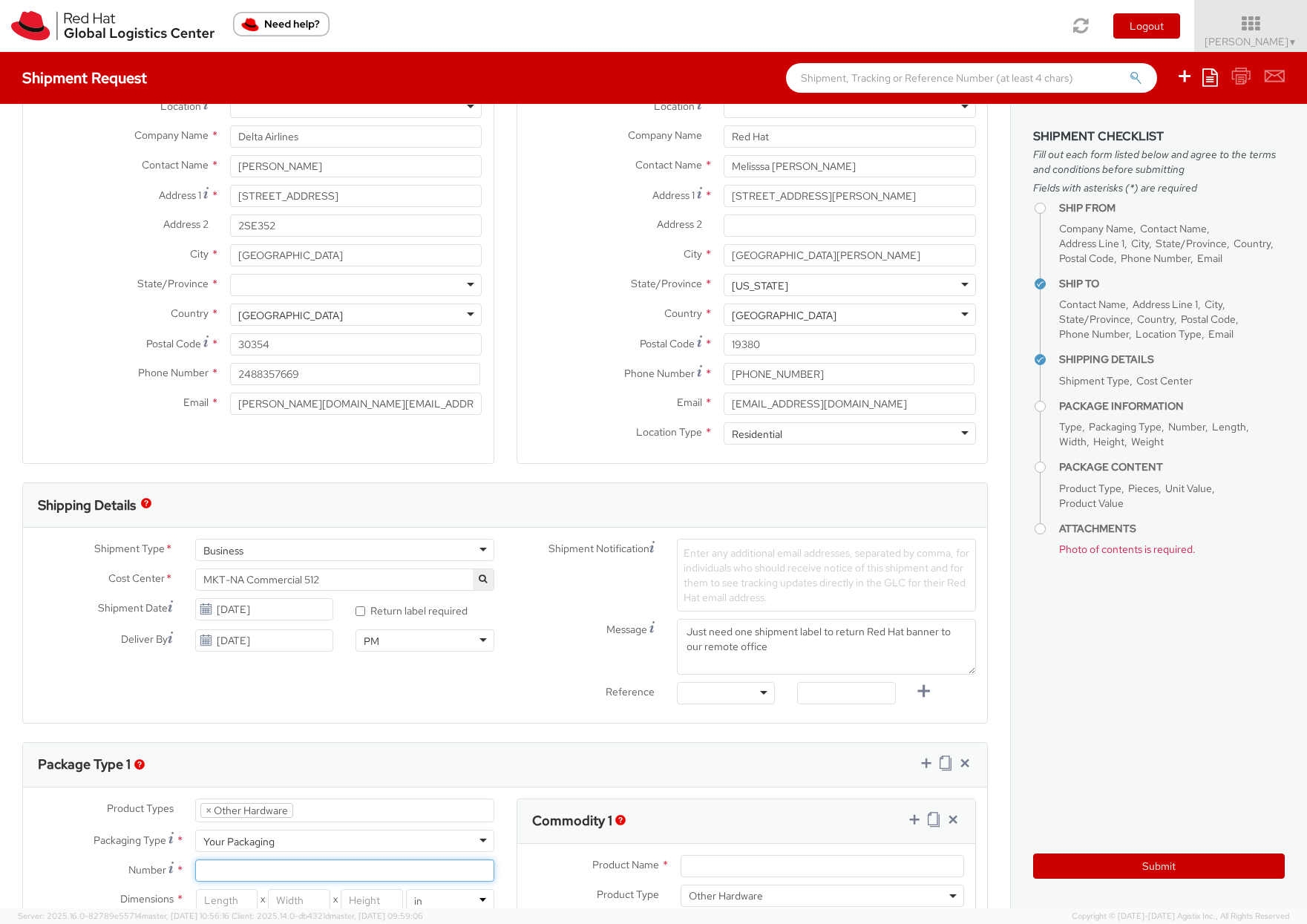
click at [243, 867] on input "Number *" at bounding box center [344, 870] width 299 height 22
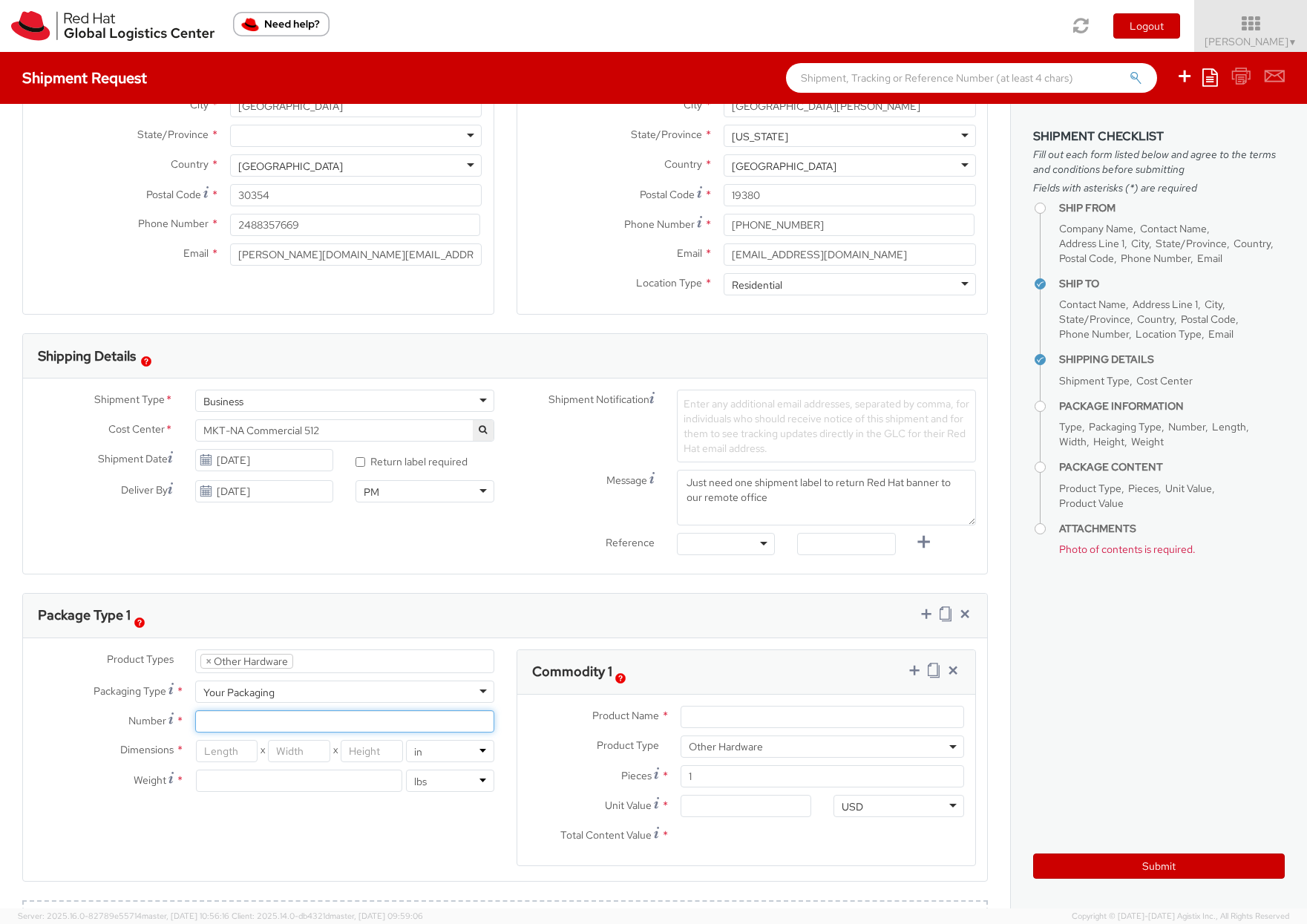
scroll to position [246, 0]
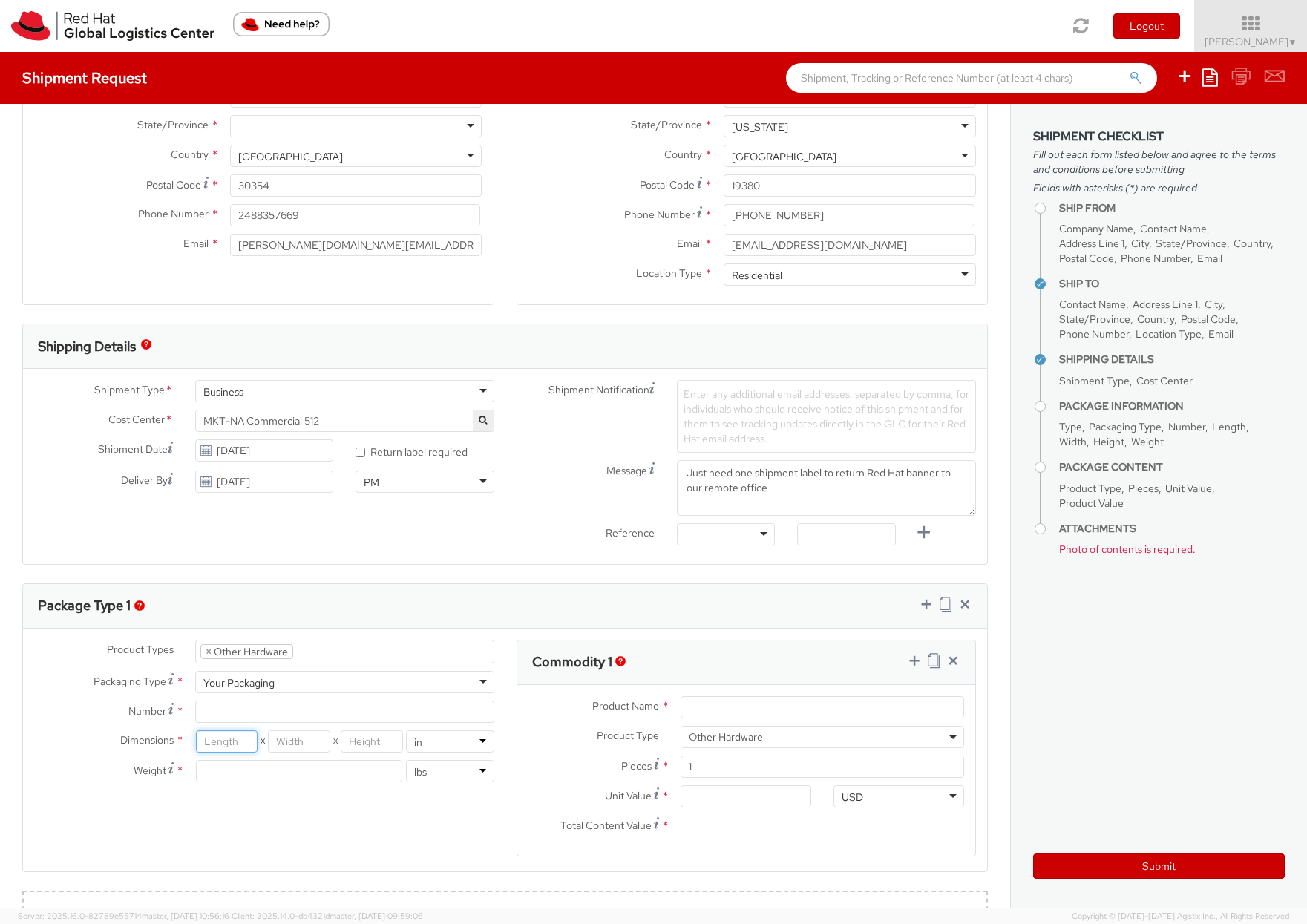
click at [222, 745] on input "number" at bounding box center [227, 741] width 63 height 22
type input "14"
click at [299, 742] on input "number" at bounding box center [299, 741] width 63 height 22
type input "28"
click at [369, 740] on input "number" at bounding box center [372, 741] width 63 height 22
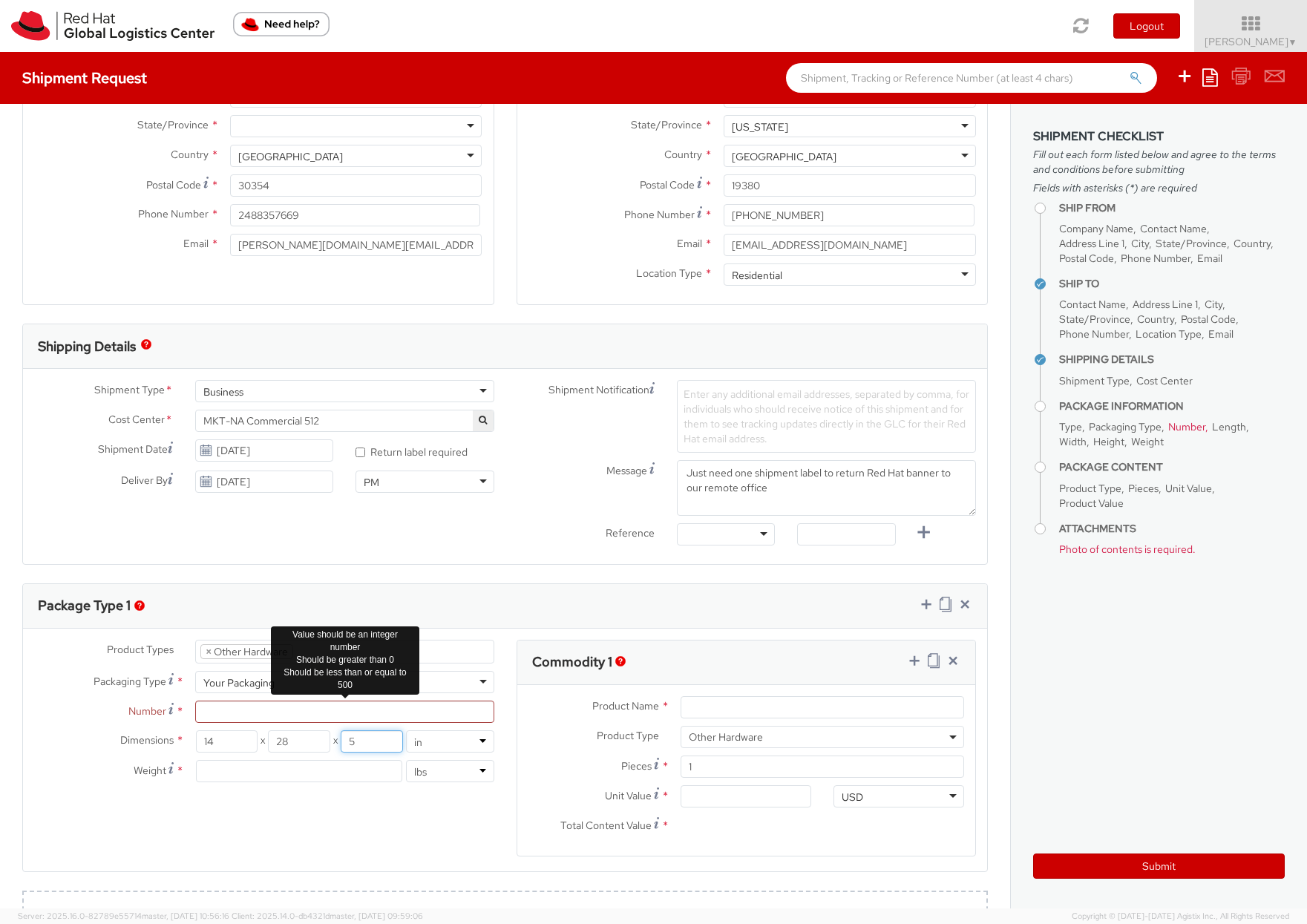
type input "5"
click at [237, 714] on input "Number *" at bounding box center [344, 710] width 299 height 22
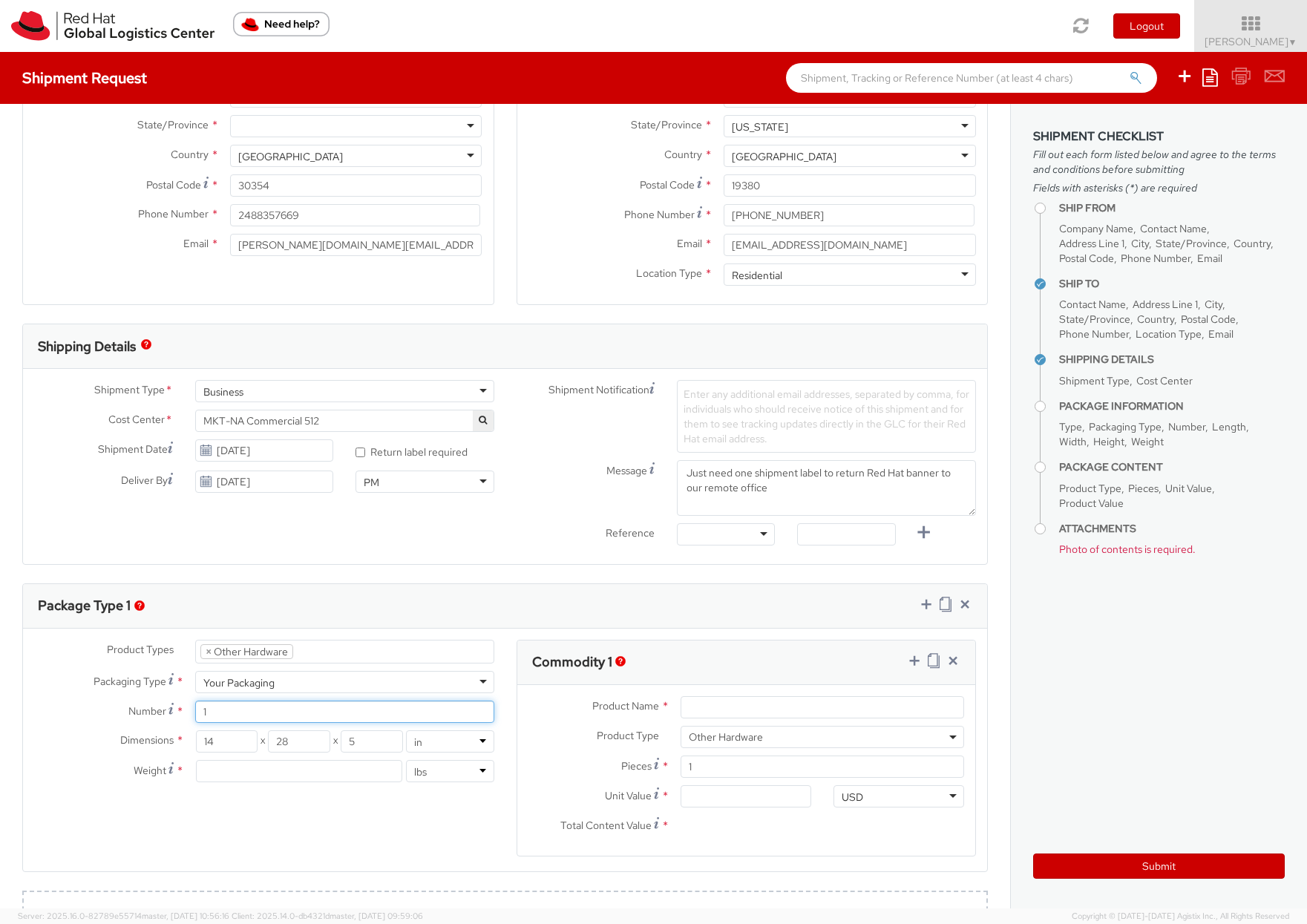
type input "1"
click at [226, 775] on input "number" at bounding box center [298, 770] width 206 height 22
type input "25"
click at [314, 832] on div "Product Types * Documents Docking Station Laptop Monitor Other Hardware Server …" at bounding box center [504, 757] width 964 height 236
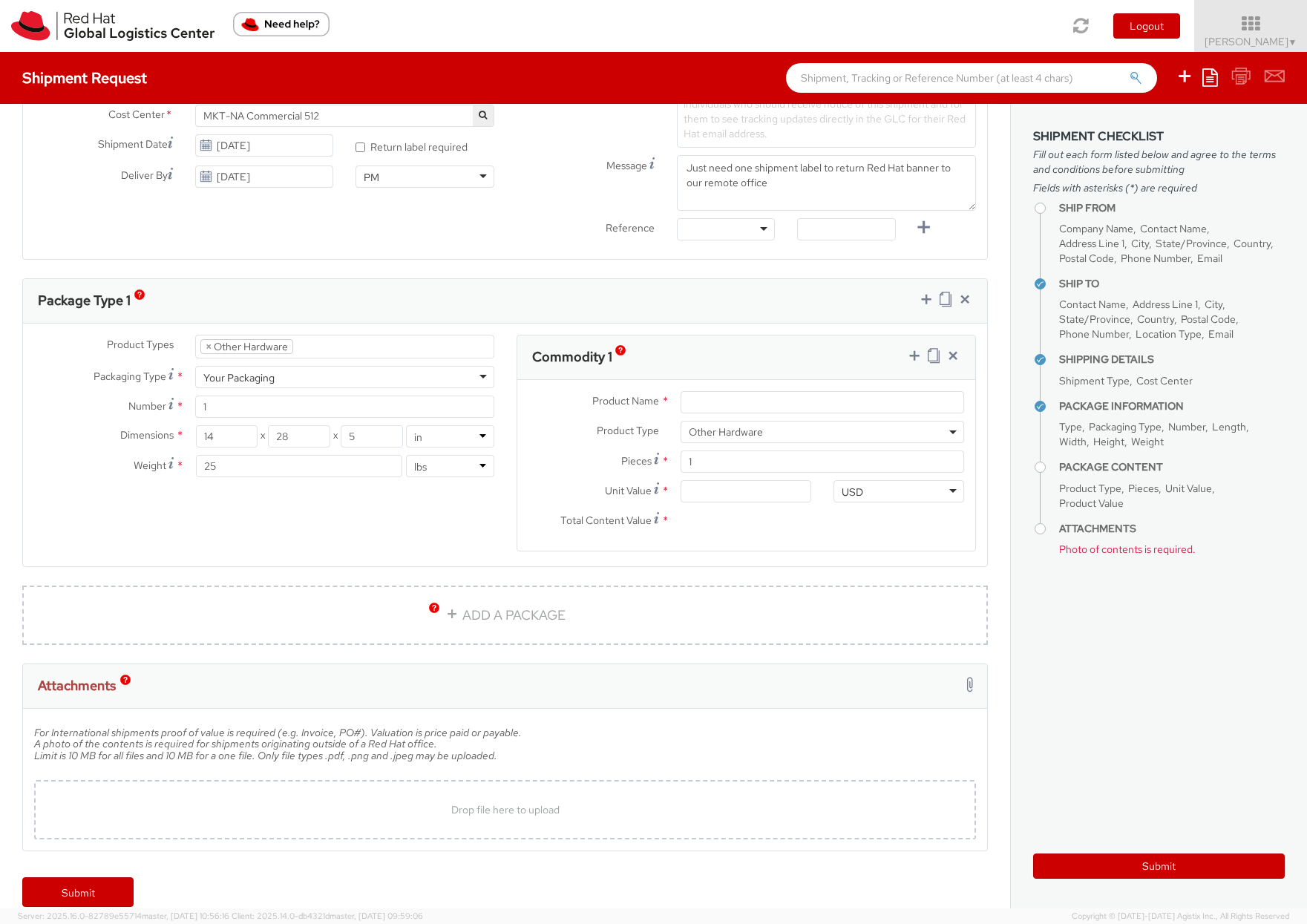
scroll to position [572, 0]
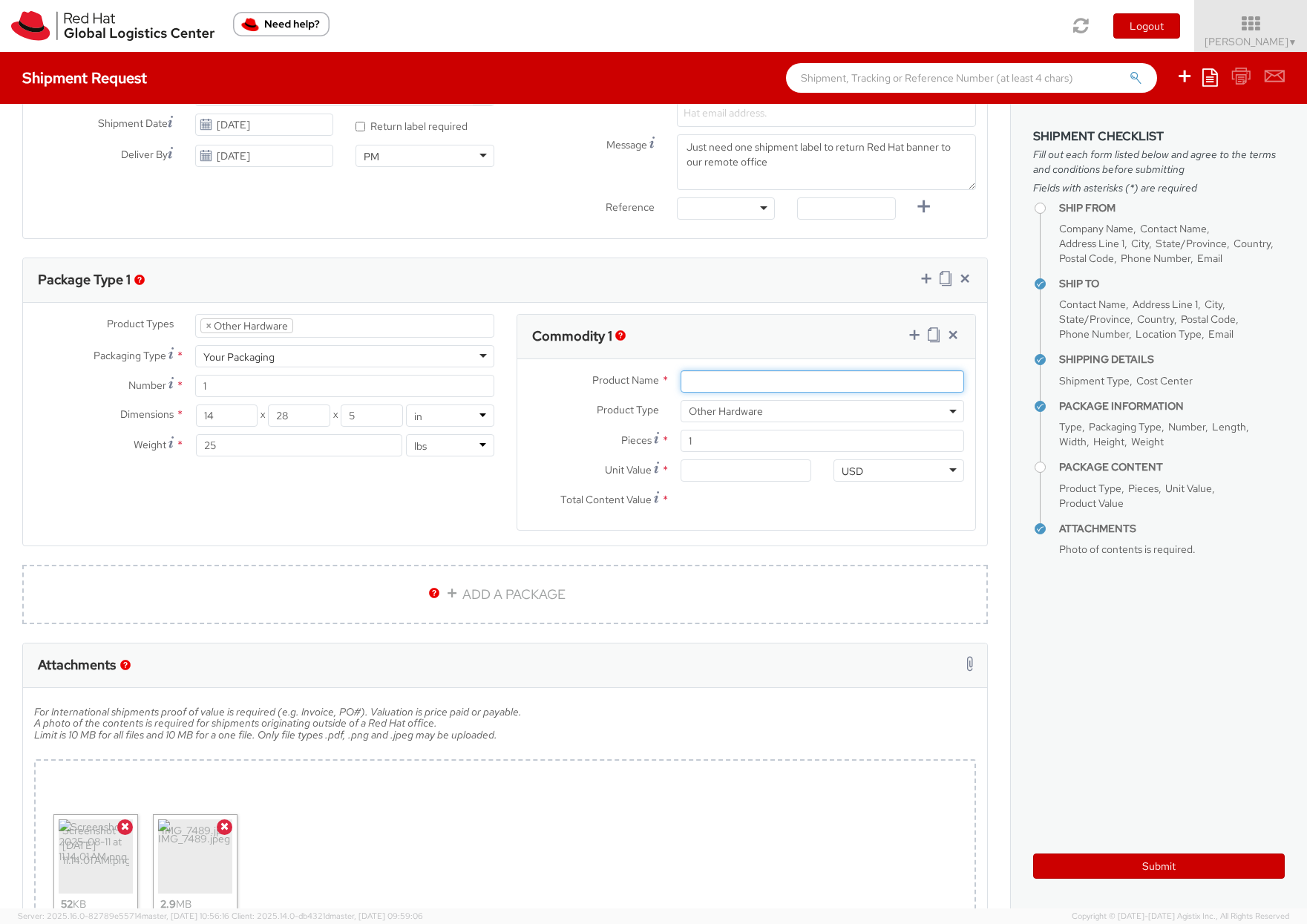
click at [769, 378] on input "Product Name *" at bounding box center [822, 381] width 283 height 22
type input "Red Hat Banner"
click at [734, 481] on div "Unit Value *" at bounding box center [670, 474] width 306 height 29
drag, startPoint x: 722, startPoint y: 475, endPoint x: 667, endPoint y: 472, distance: 55.1
click at [667, 472] on div "Unit Value *" at bounding box center [670, 470] width 306 height 22
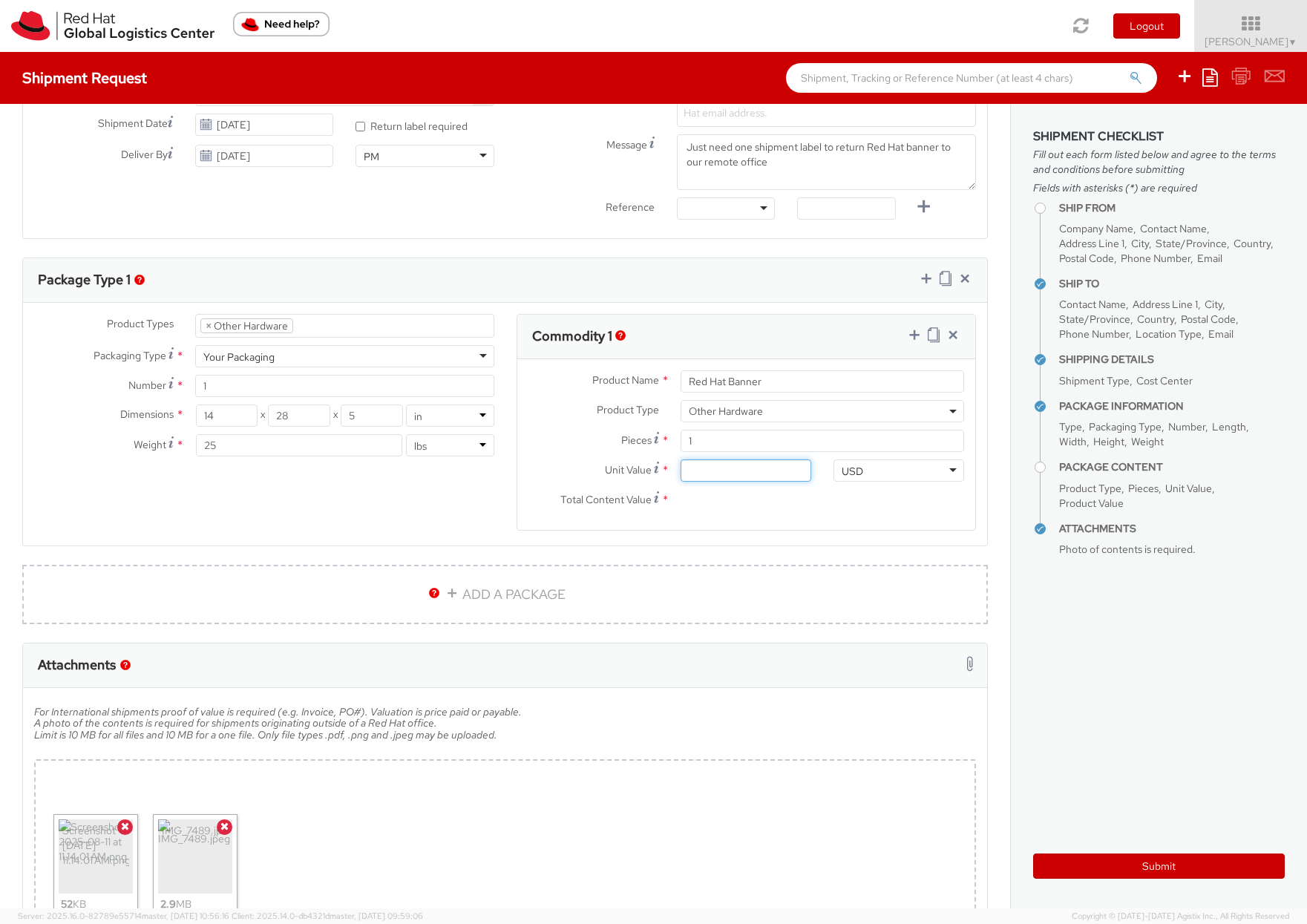
type input "5.00"
type input "50.00"
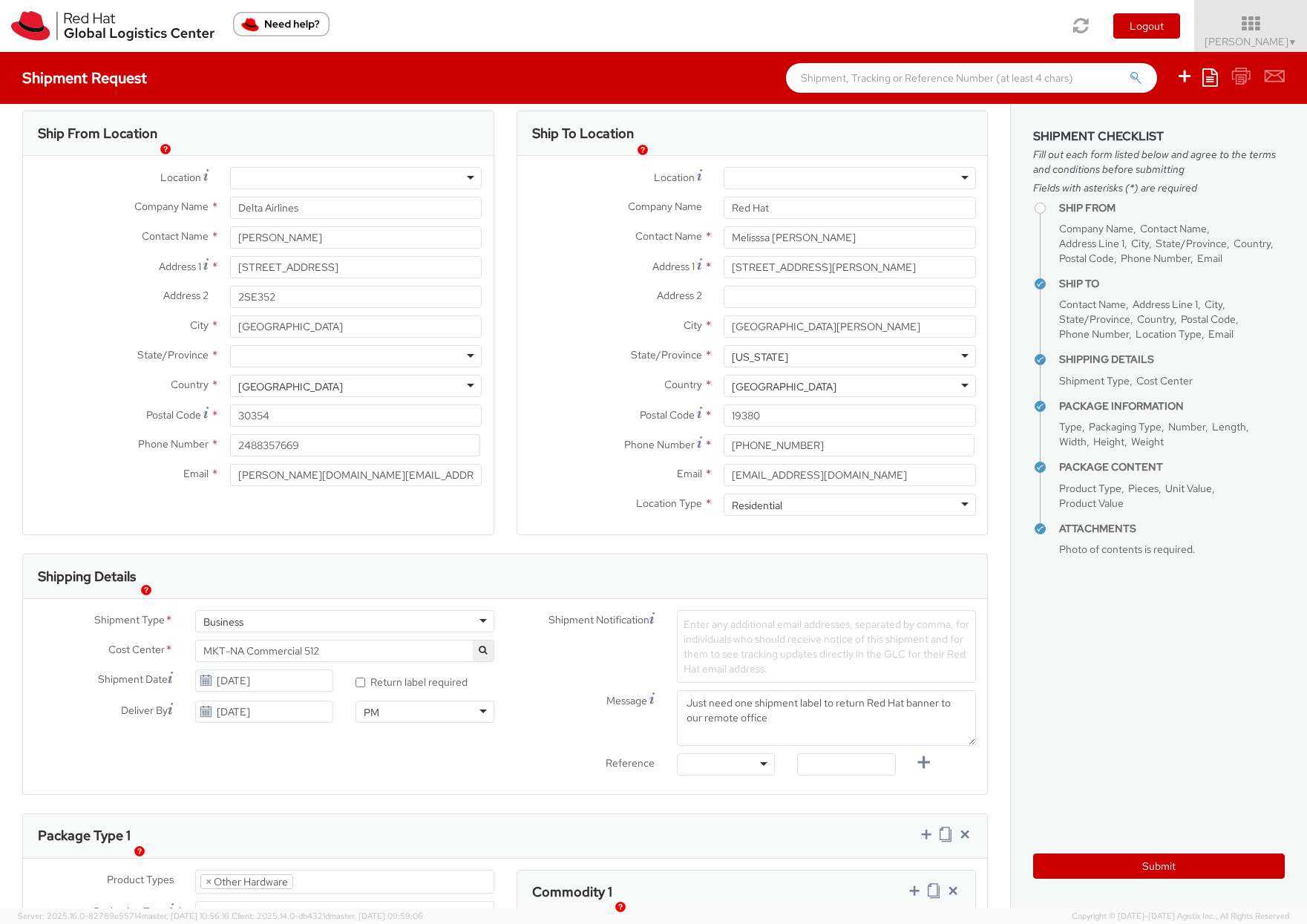
scroll to position [0, 0]
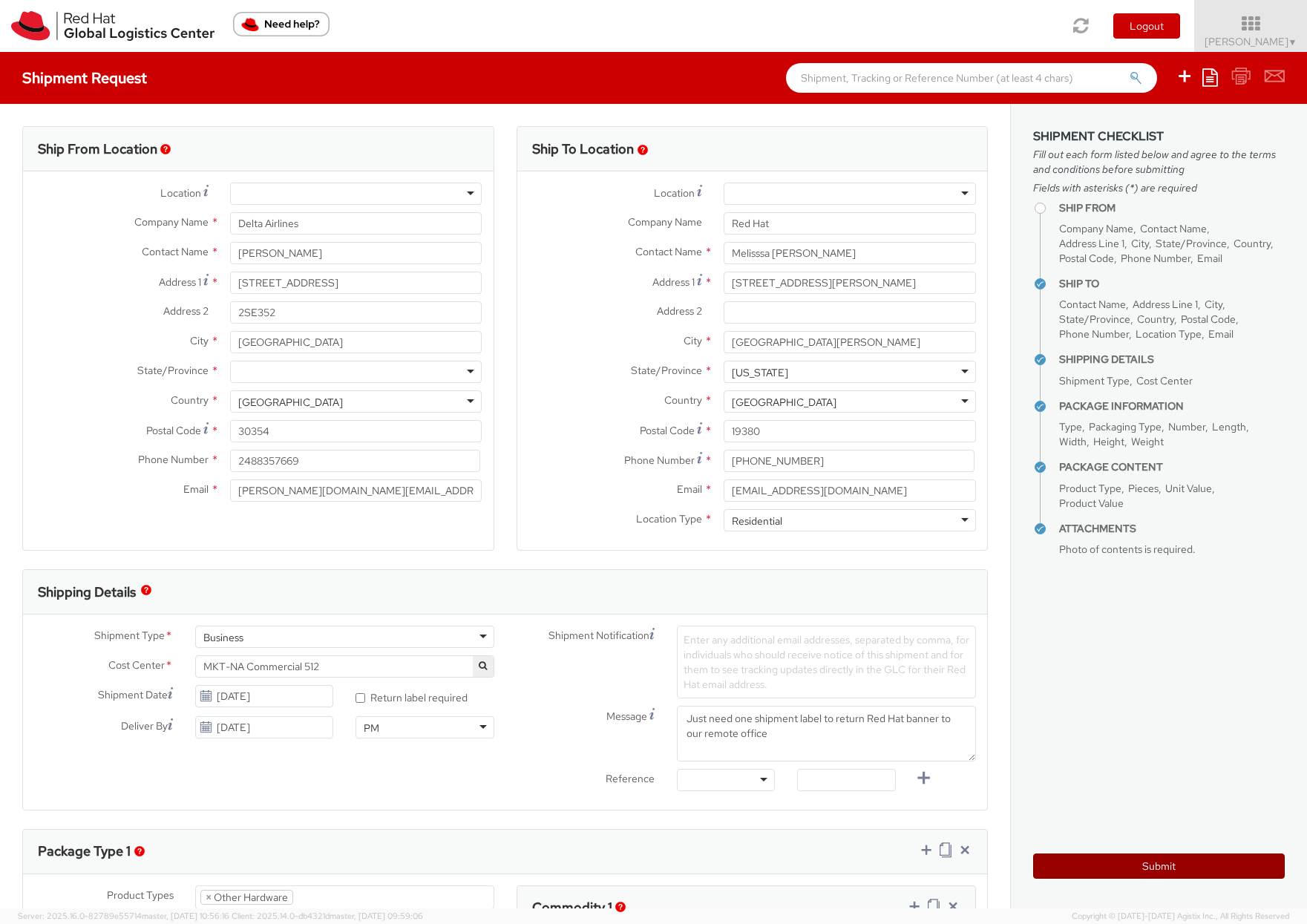
click at [1130, 863] on button "Submit" at bounding box center [1158, 865] width 252 height 26
click at [271, 371] on div at bounding box center [356, 371] width 253 height 22
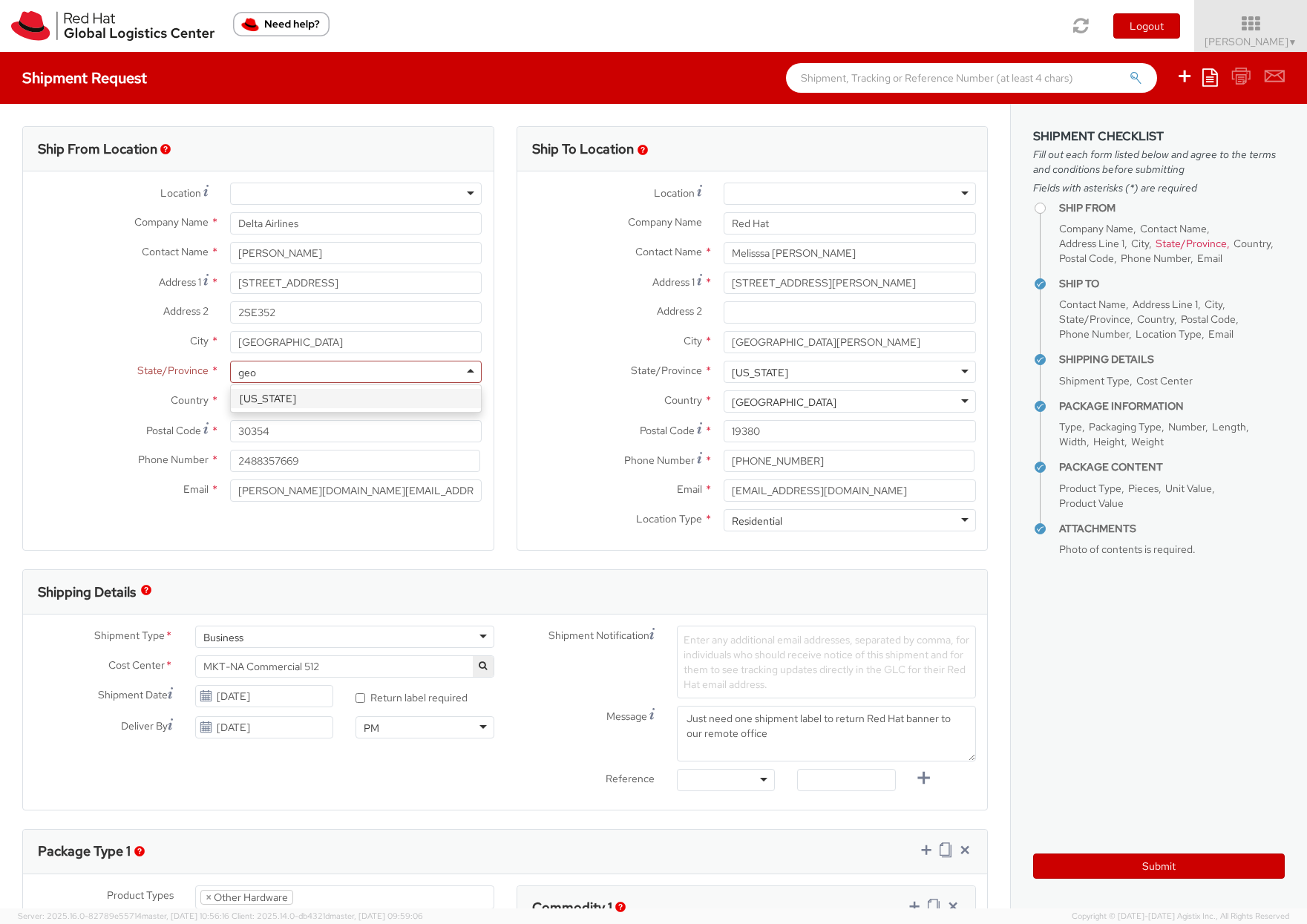
type input "geor"
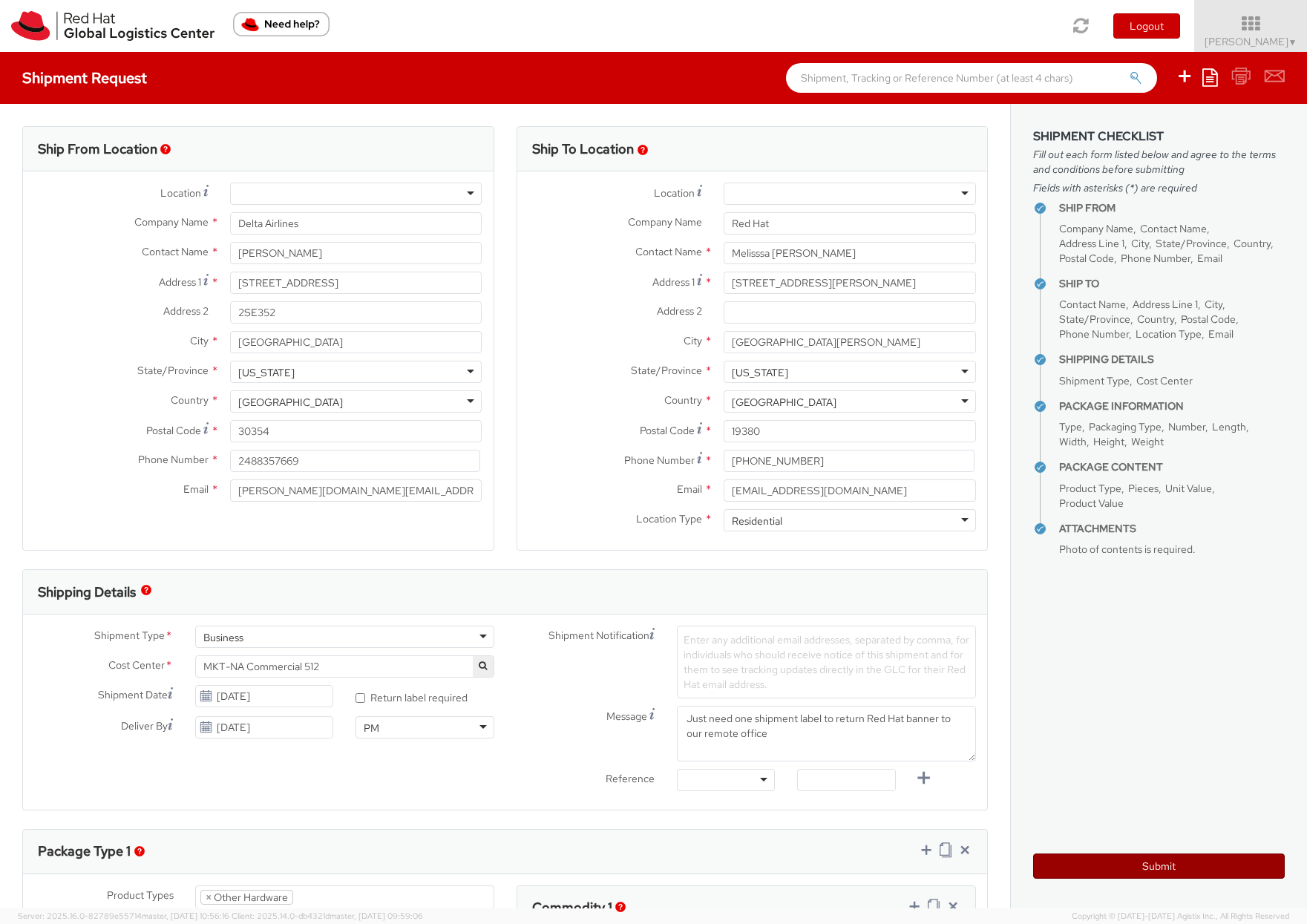
click at [1146, 867] on button "Submit" at bounding box center [1158, 865] width 252 height 26
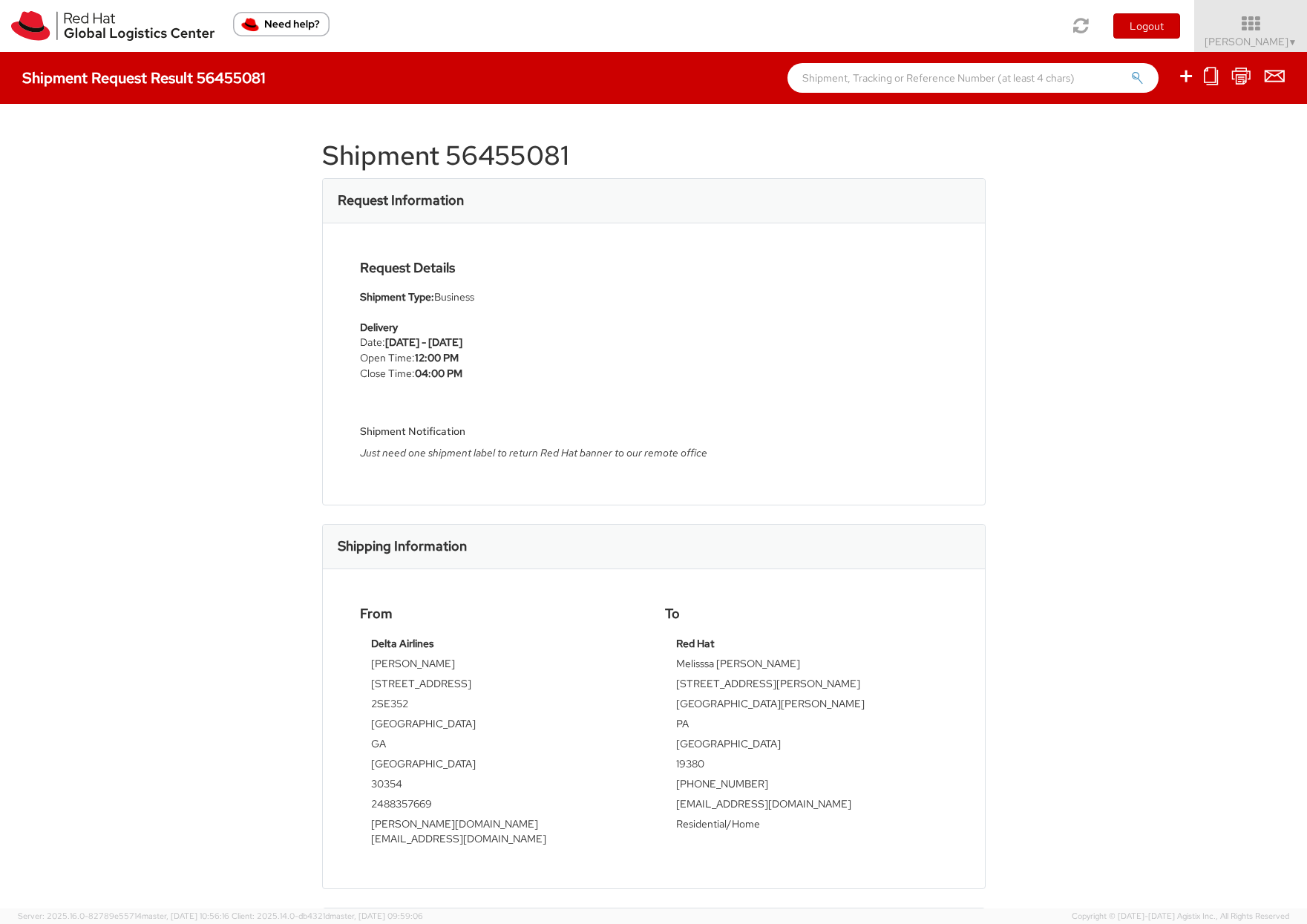
click at [1116, 251] on div "Shipment 56455081 Request Information Request Details Shipment Type: Business D…" at bounding box center [654, 505] width 1307 height 804
